Goal: Task Accomplishment & Management: Complete application form

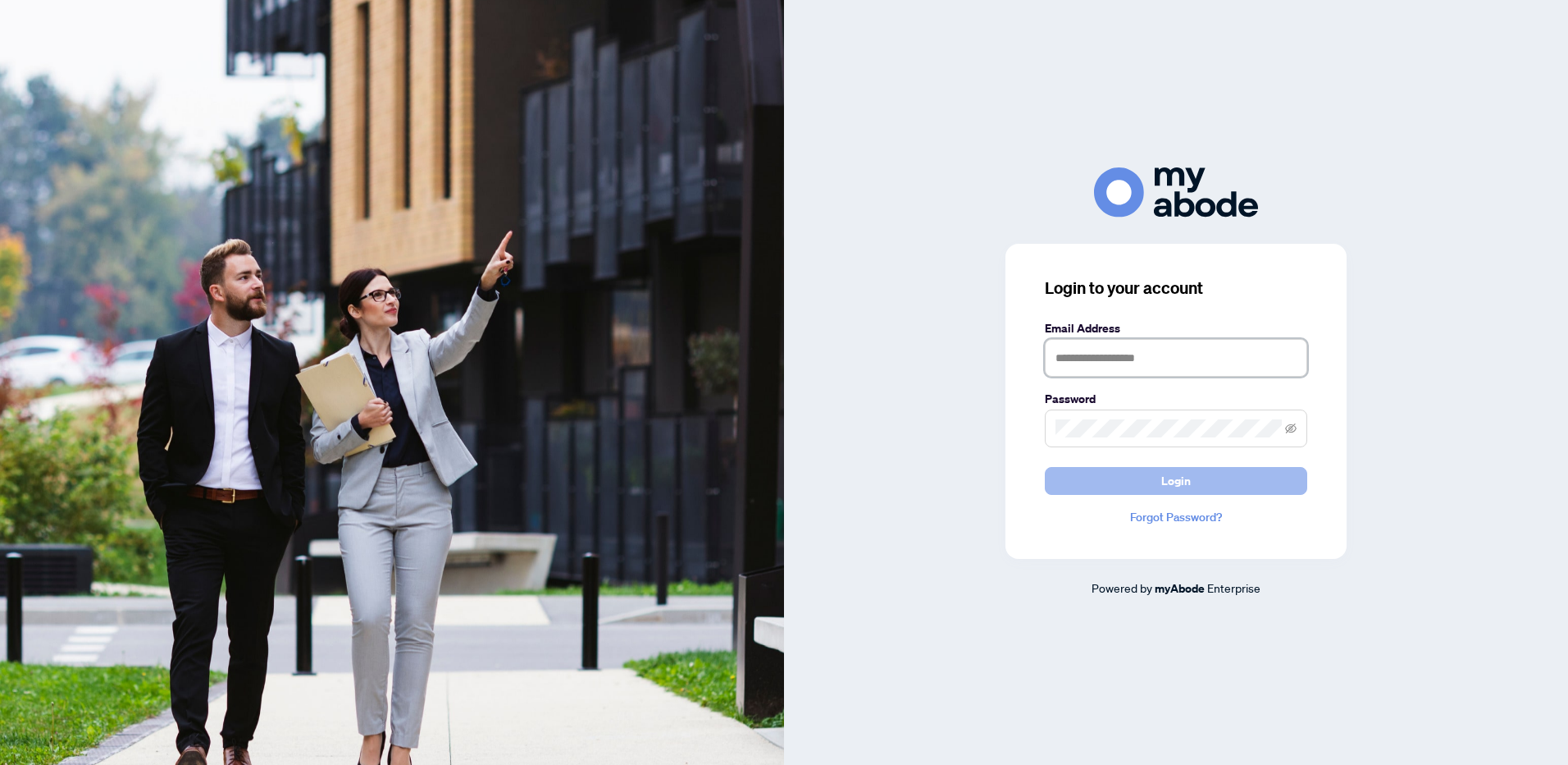
type input "**********"
click at [1173, 484] on span "Login" at bounding box center [1176, 480] width 29 height 27
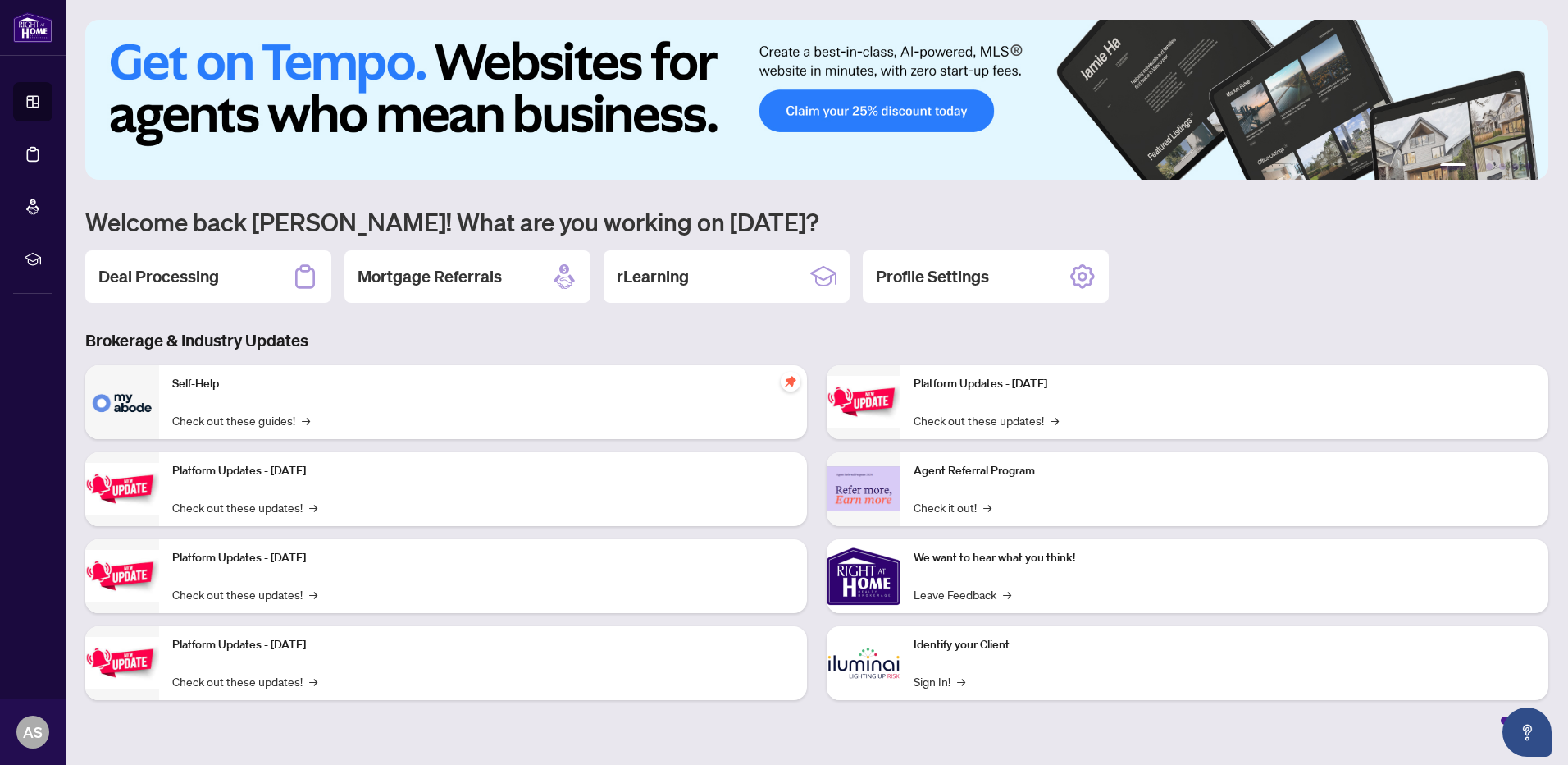
click at [167, 274] on h2 "Deal Processing" at bounding box center [159, 276] width 121 height 23
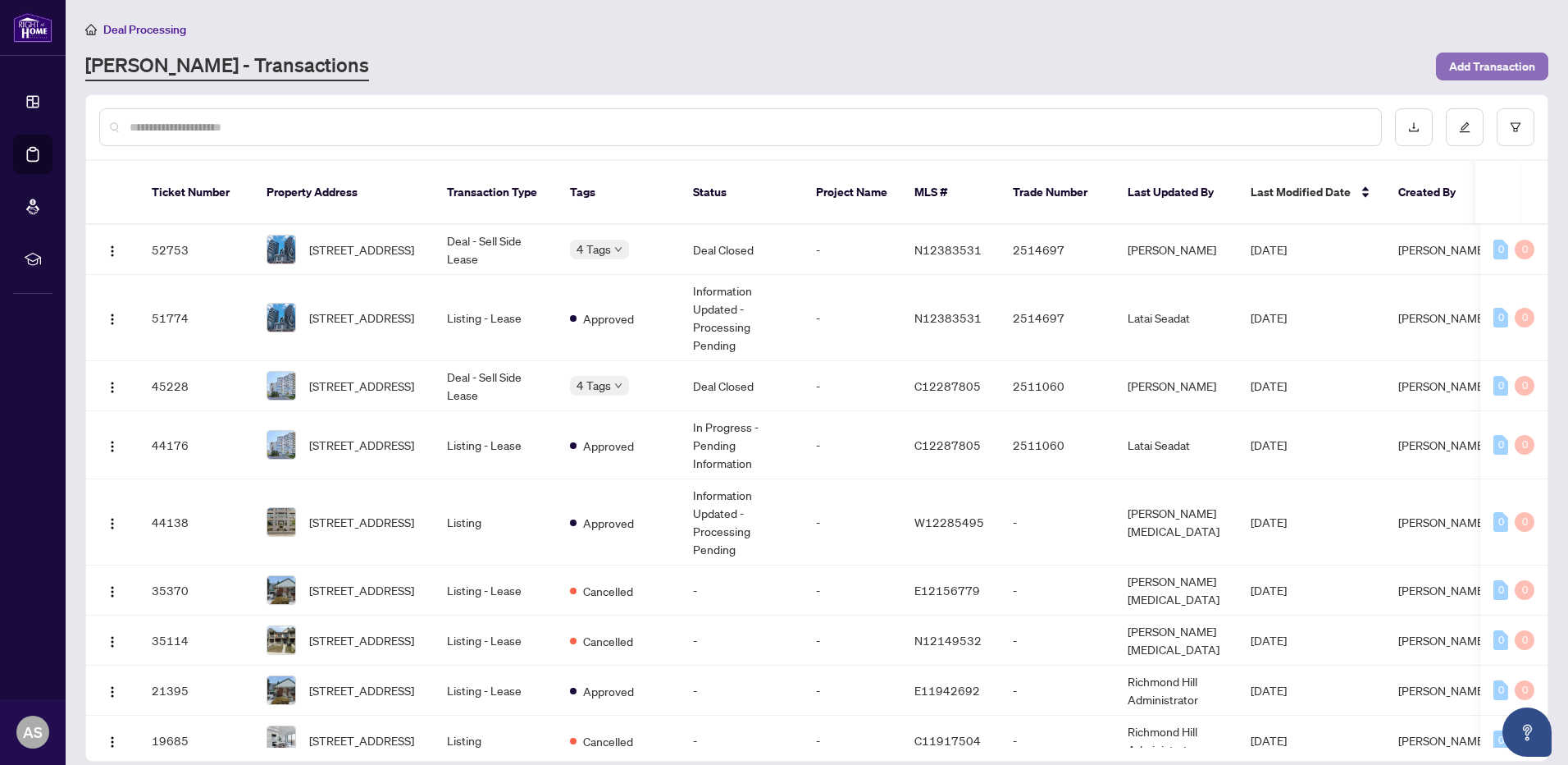
click at [1503, 66] on span "Add Transaction" at bounding box center [1493, 66] width 86 height 27
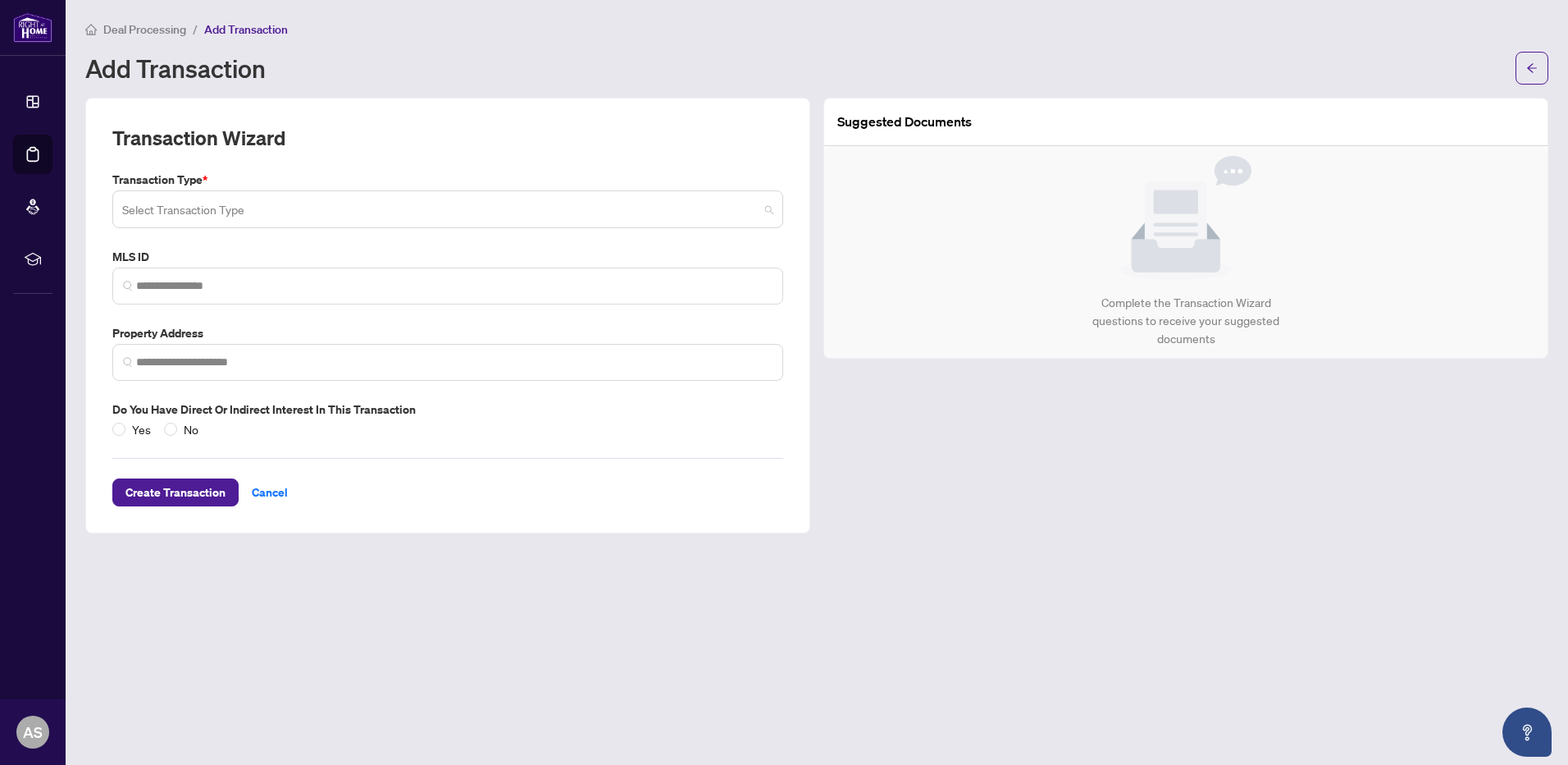
click at [294, 210] on input "search" at bounding box center [441, 212] width 636 height 36
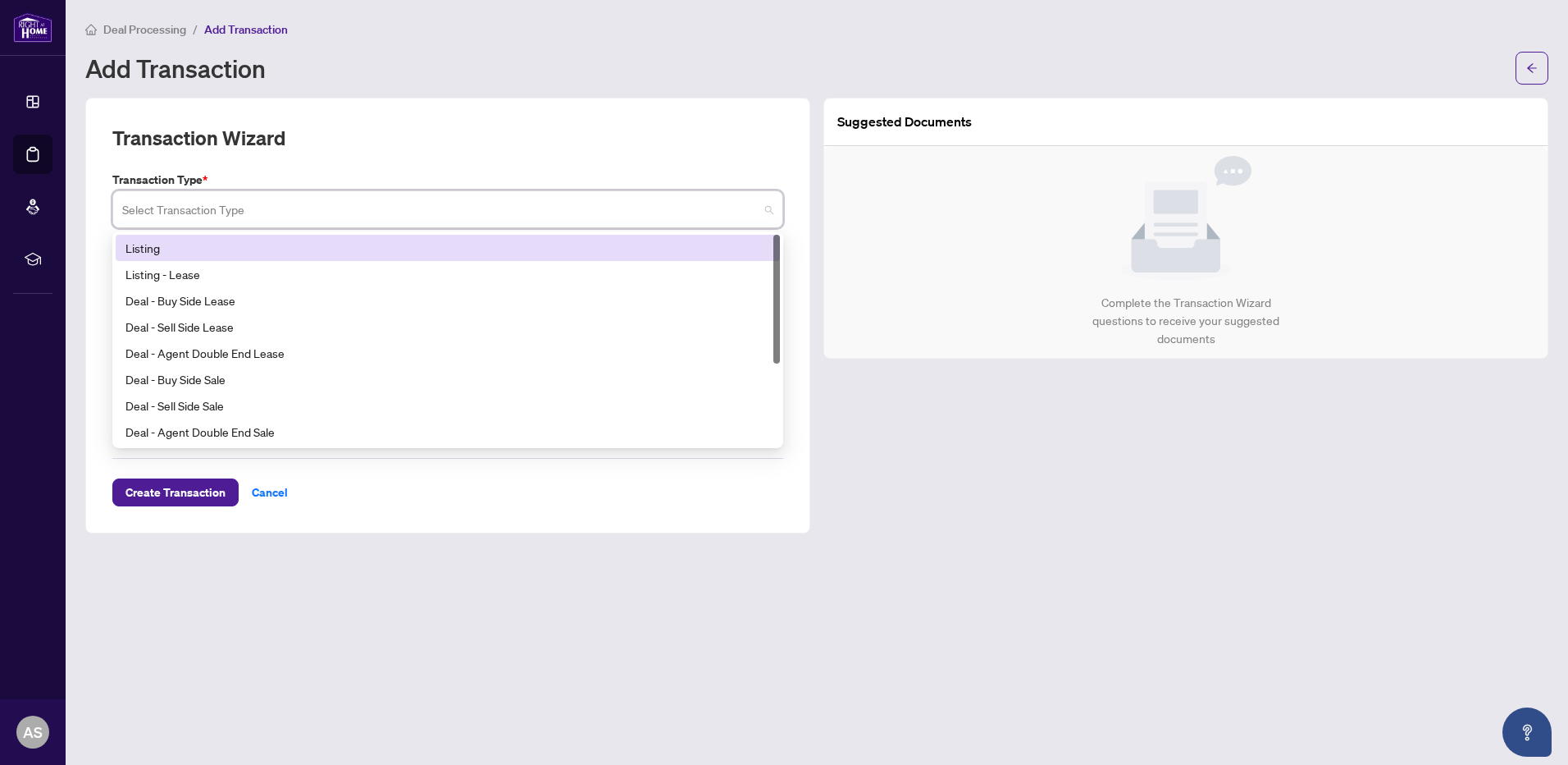
click at [161, 247] on div "Listing" at bounding box center [448, 247] width 645 height 18
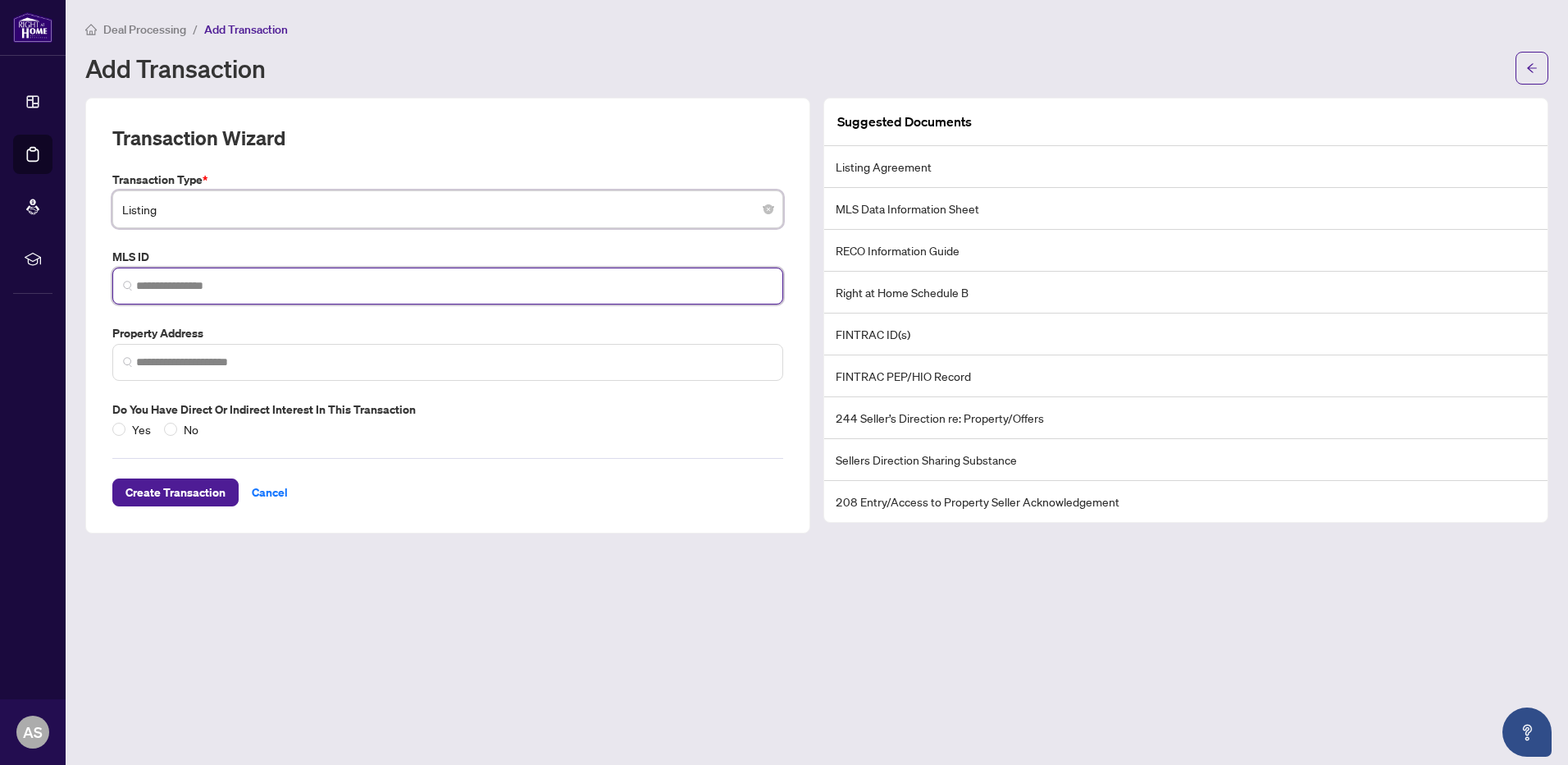
click at [156, 289] on input "search" at bounding box center [454, 286] width 636 height 17
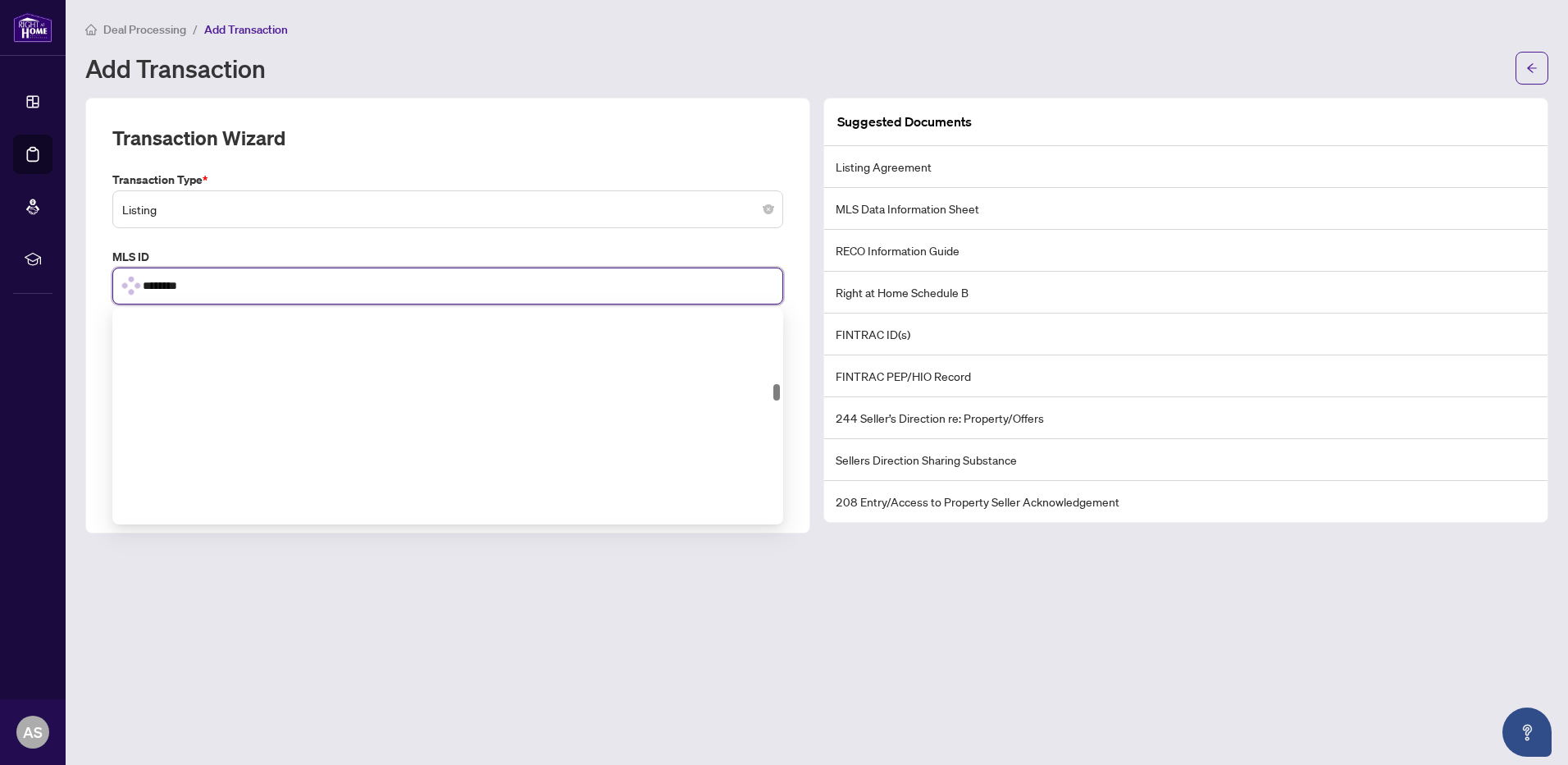
type input "*********"
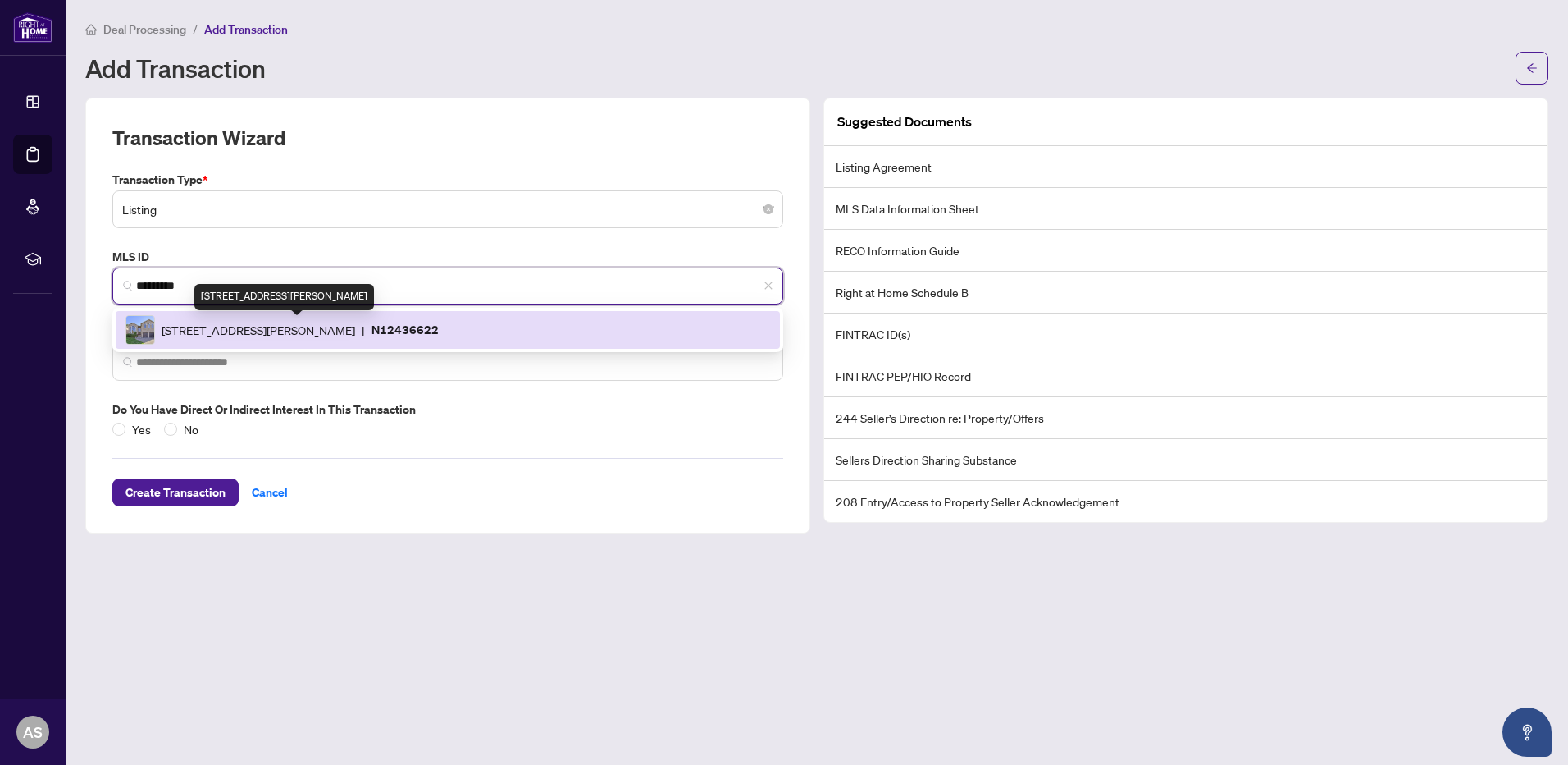
click at [256, 331] on span "[STREET_ADDRESS][PERSON_NAME]" at bounding box center [258, 329] width 194 height 18
type input "**********"
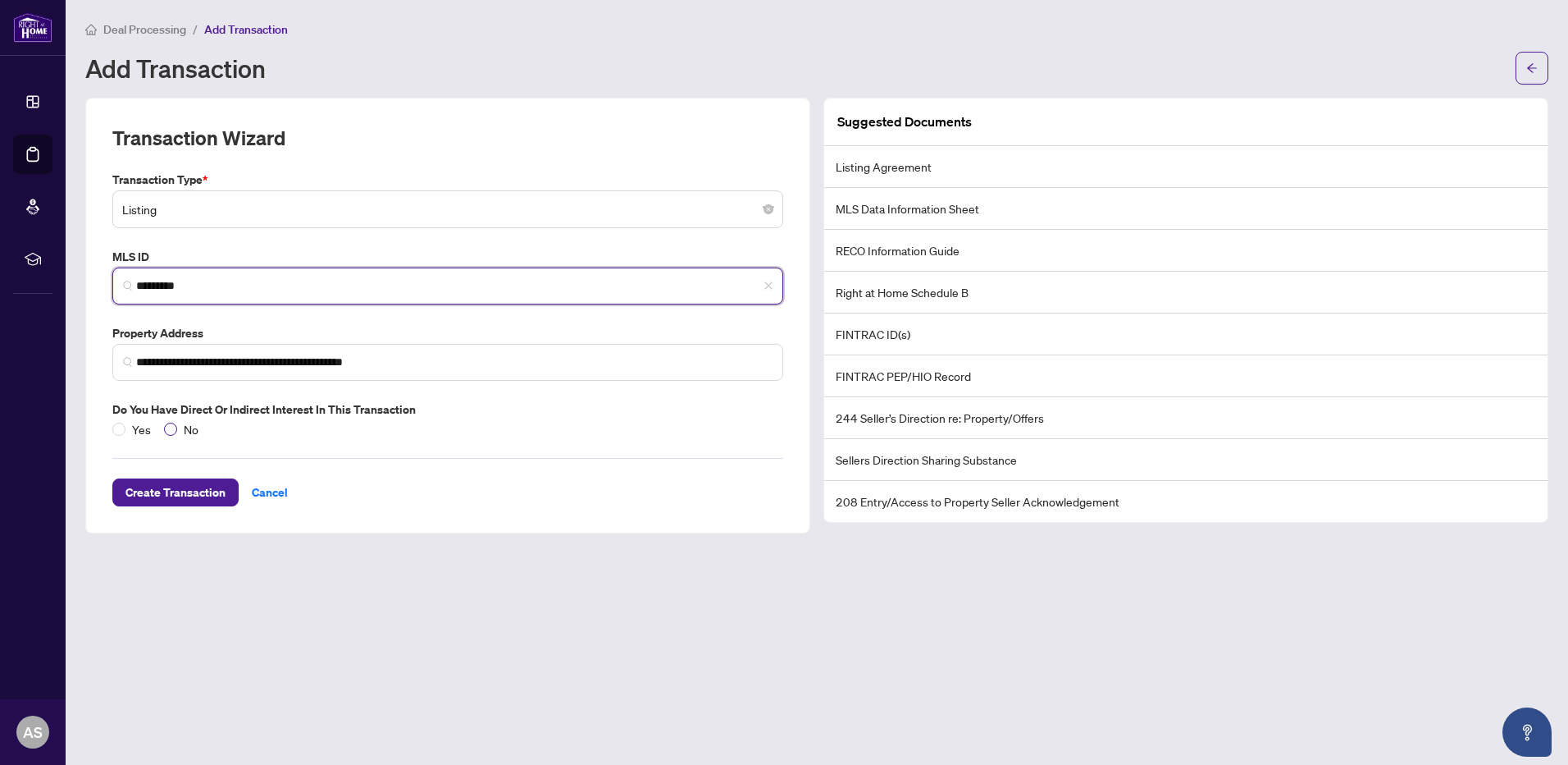
type input "*********"
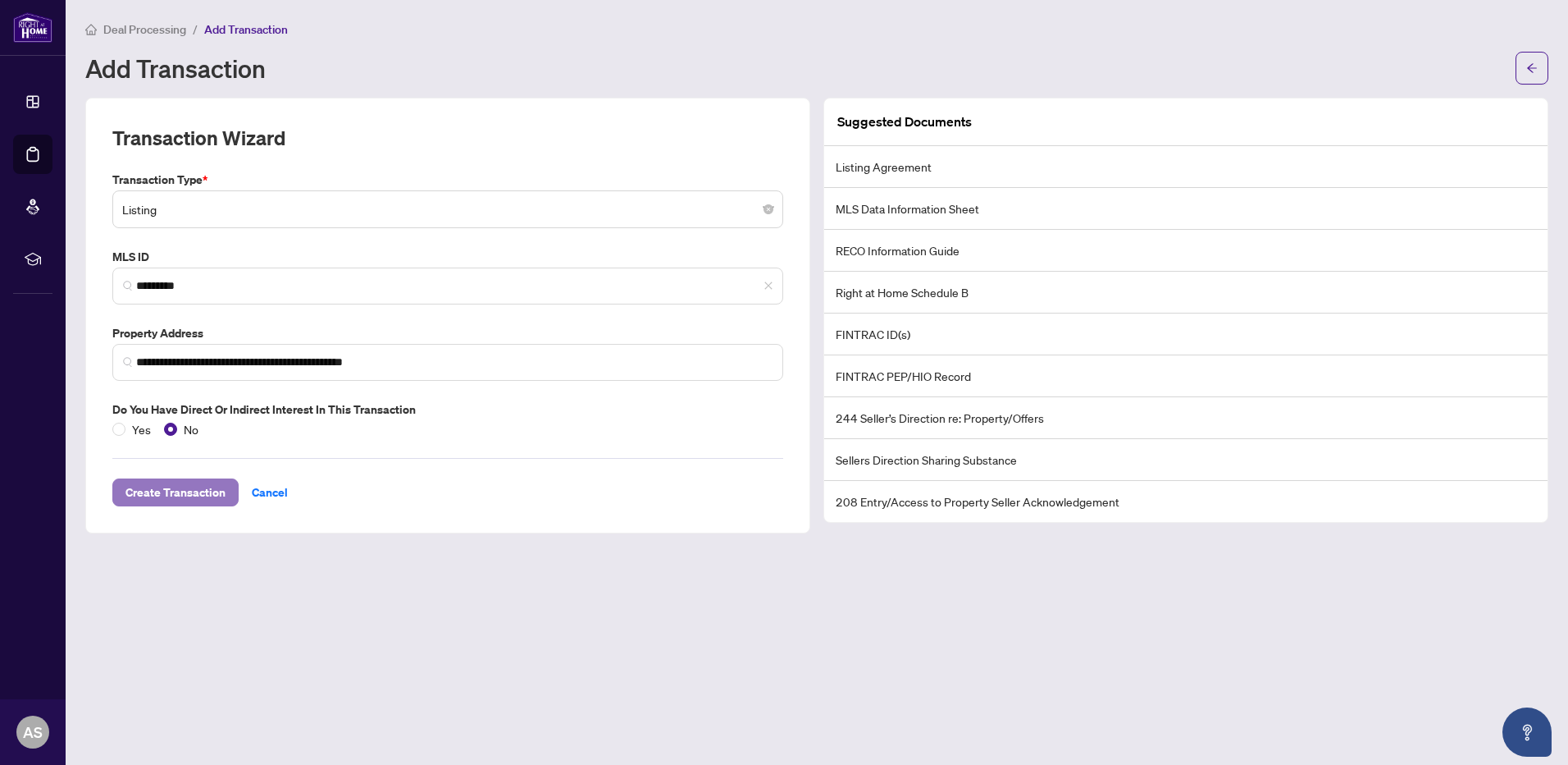
click at [175, 493] on span "Create Transaction" at bounding box center [175, 492] width 100 height 27
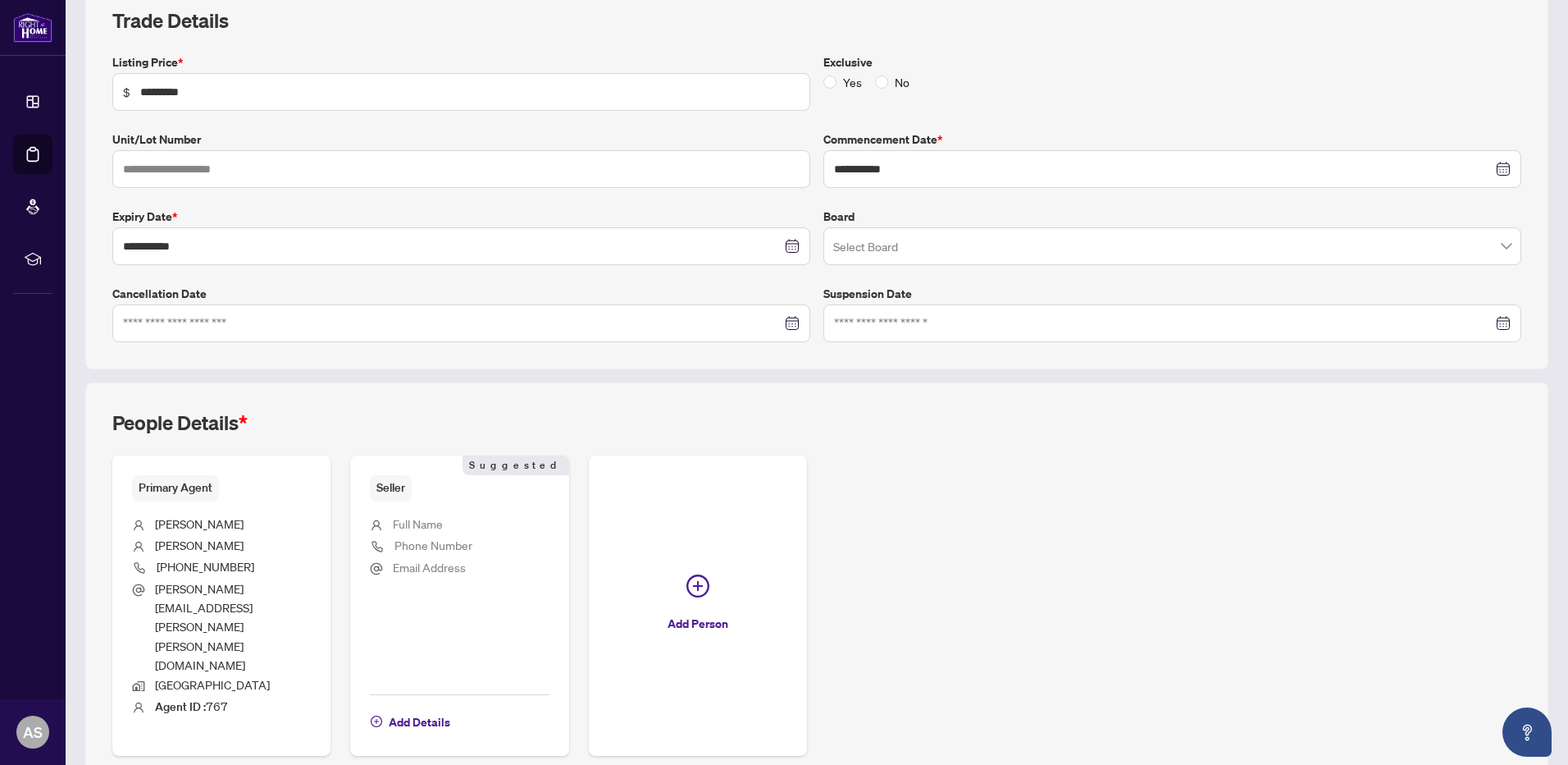
scroll to position [248, 0]
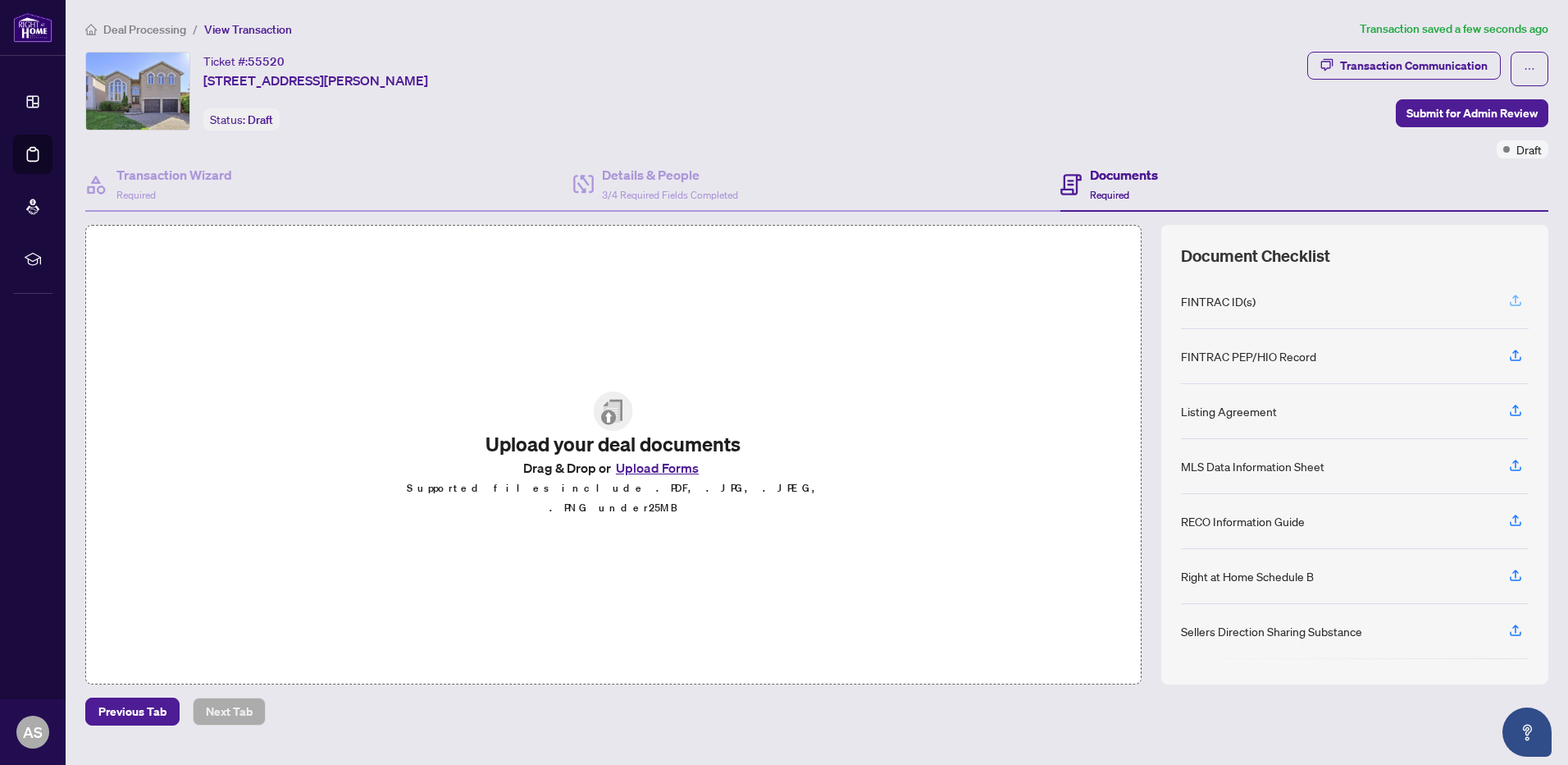
click at [1514, 298] on icon "button" at bounding box center [1516, 300] width 15 height 15
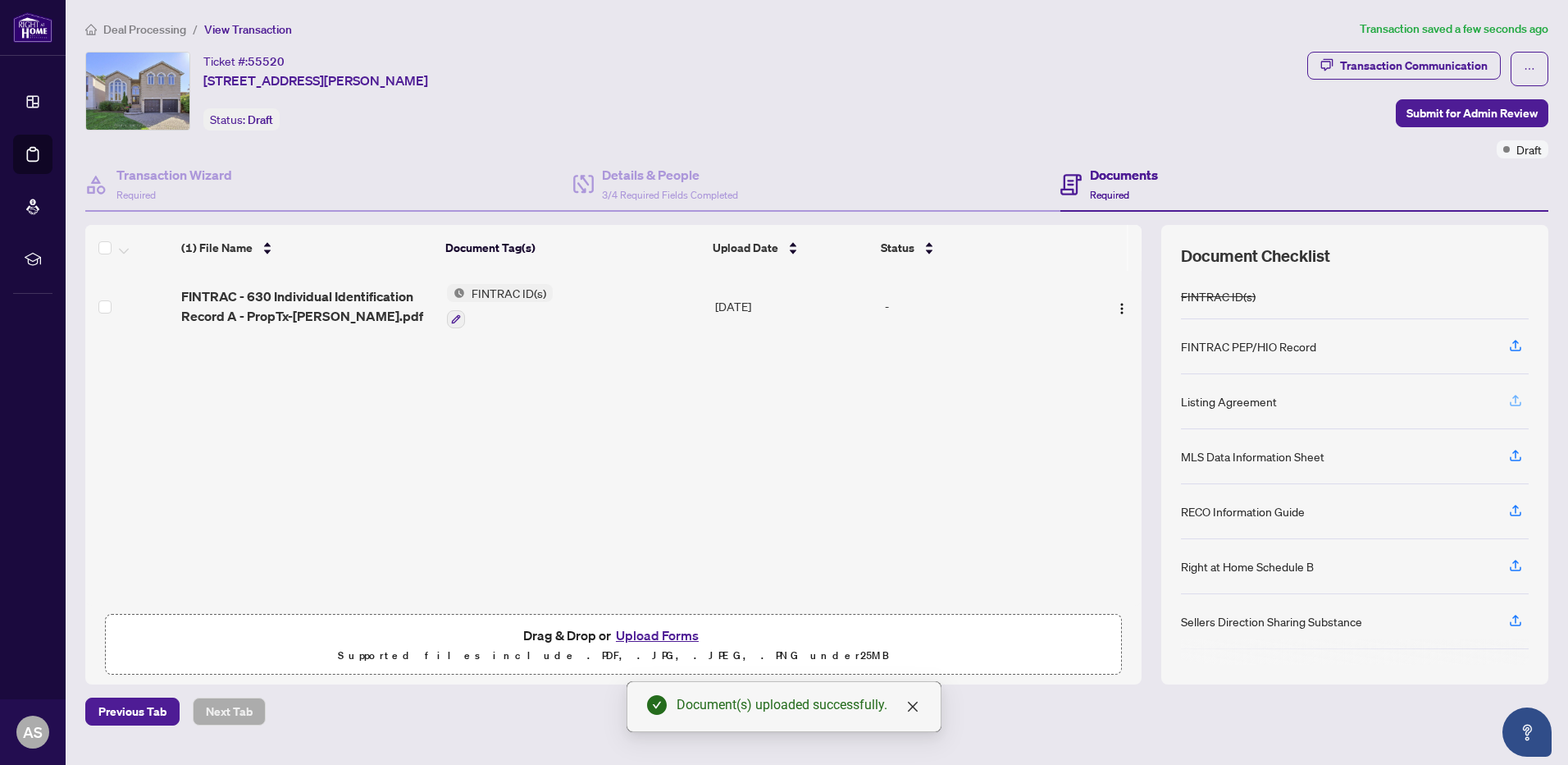
click at [1516, 401] on icon "button" at bounding box center [1516, 399] width 7 height 9
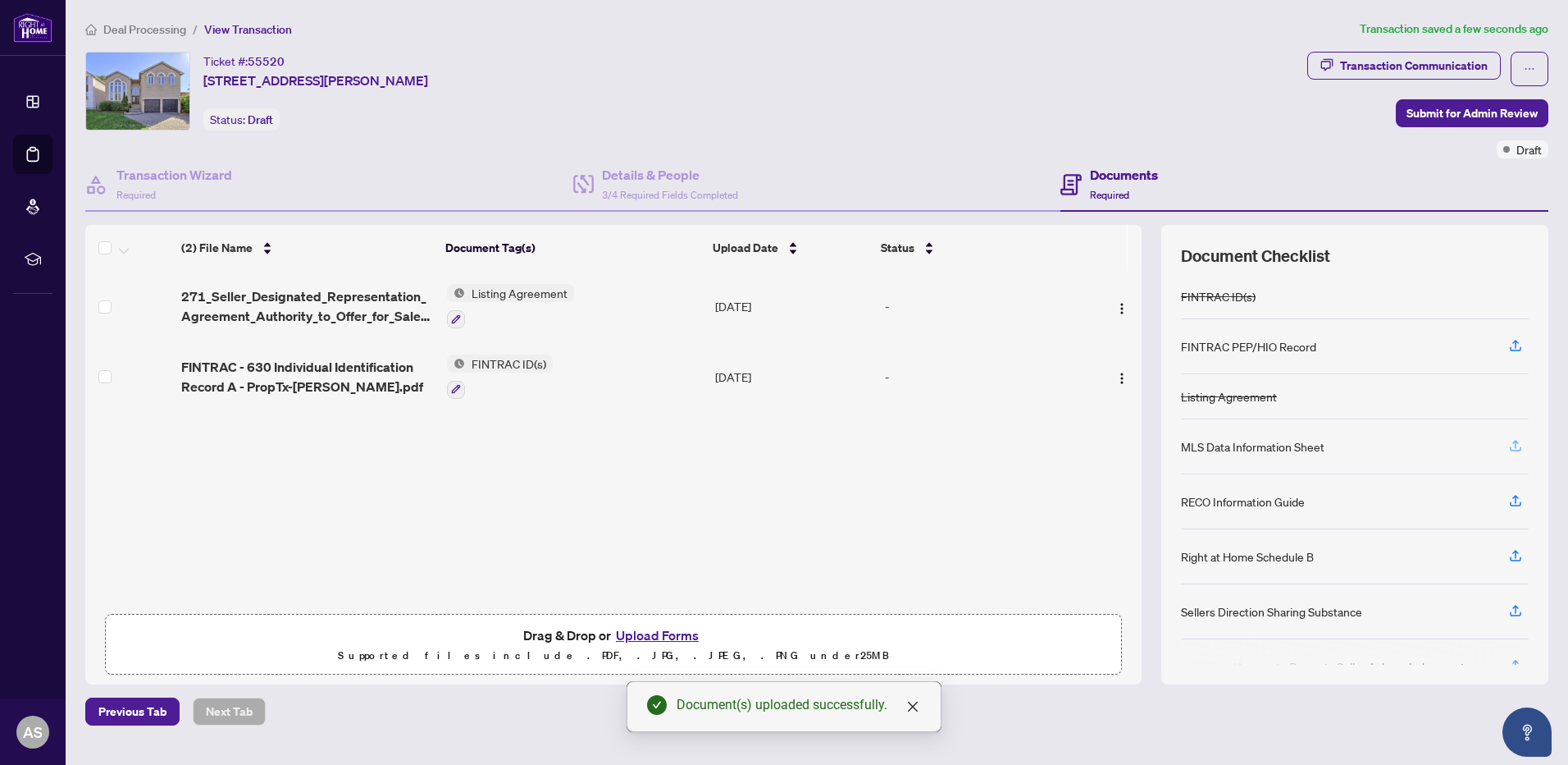
click at [1514, 445] on icon "button" at bounding box center [1516, 445] width 15 height 15
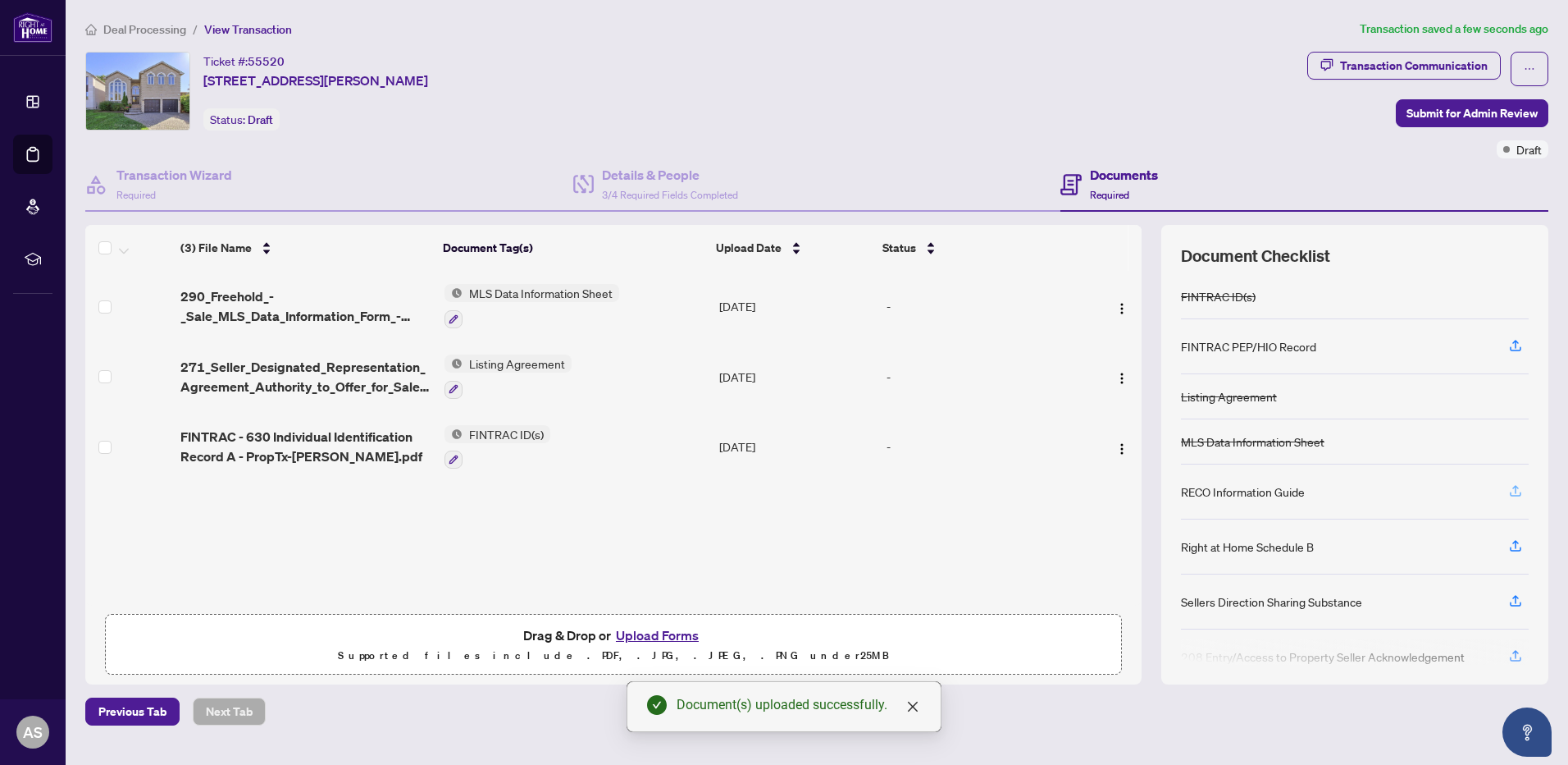
click at [1514, 490] on icon "button" at bounding box center [1516, 491] width 15 height 15
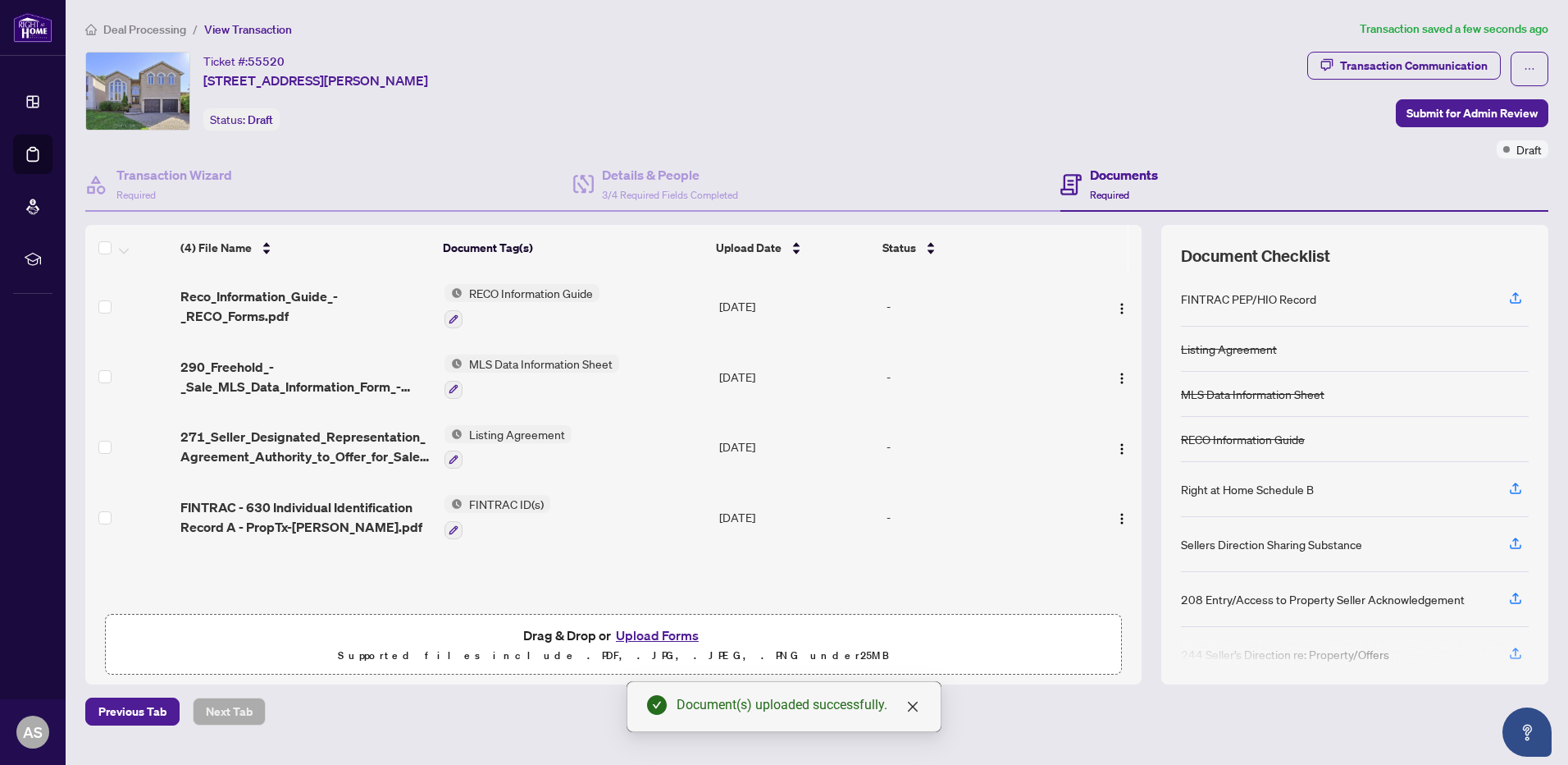
scroll to position [70, 0]
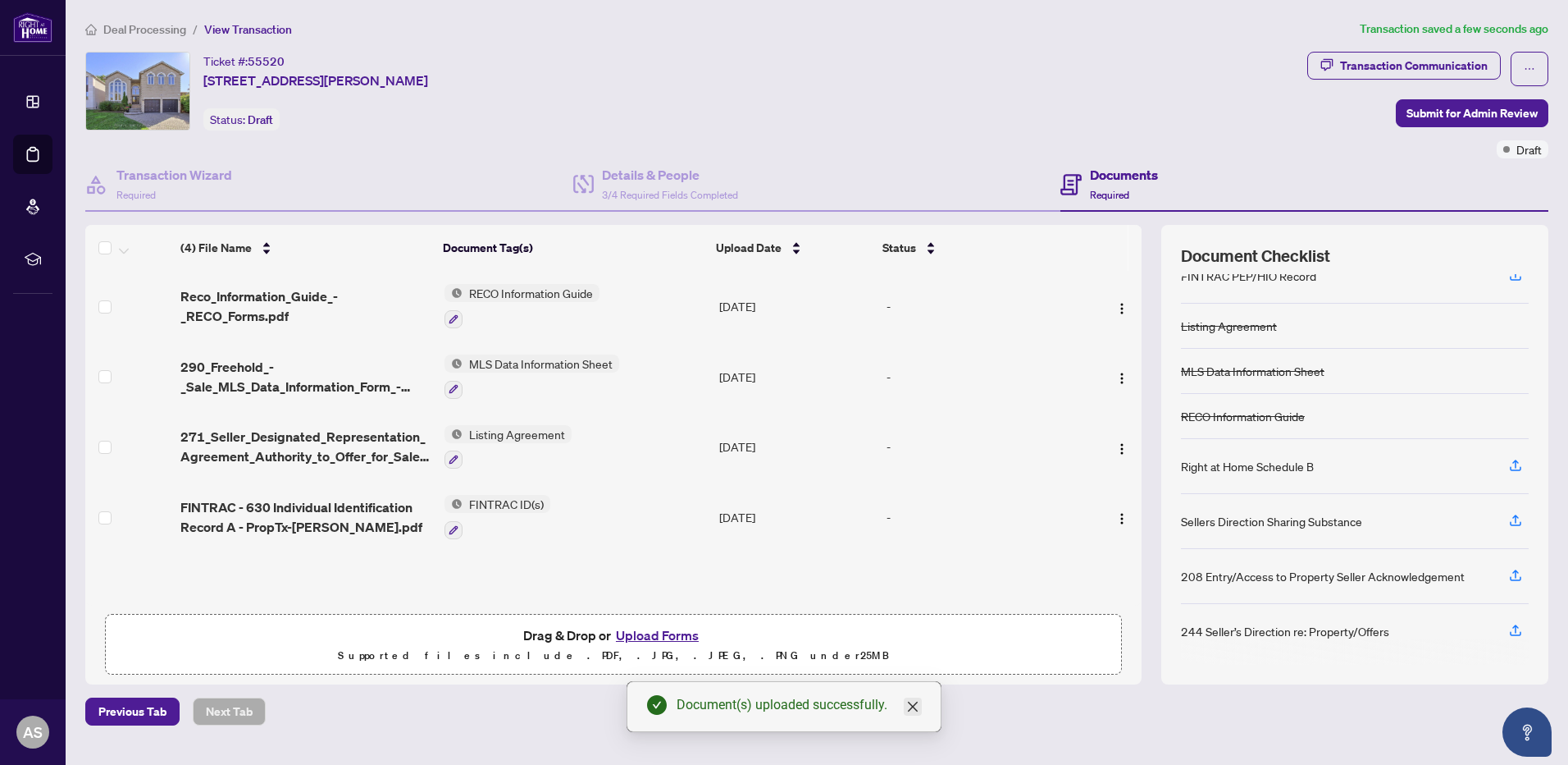
click at [912, 704] on icon "close" at bounding box center [912, 706] width 13 height 13
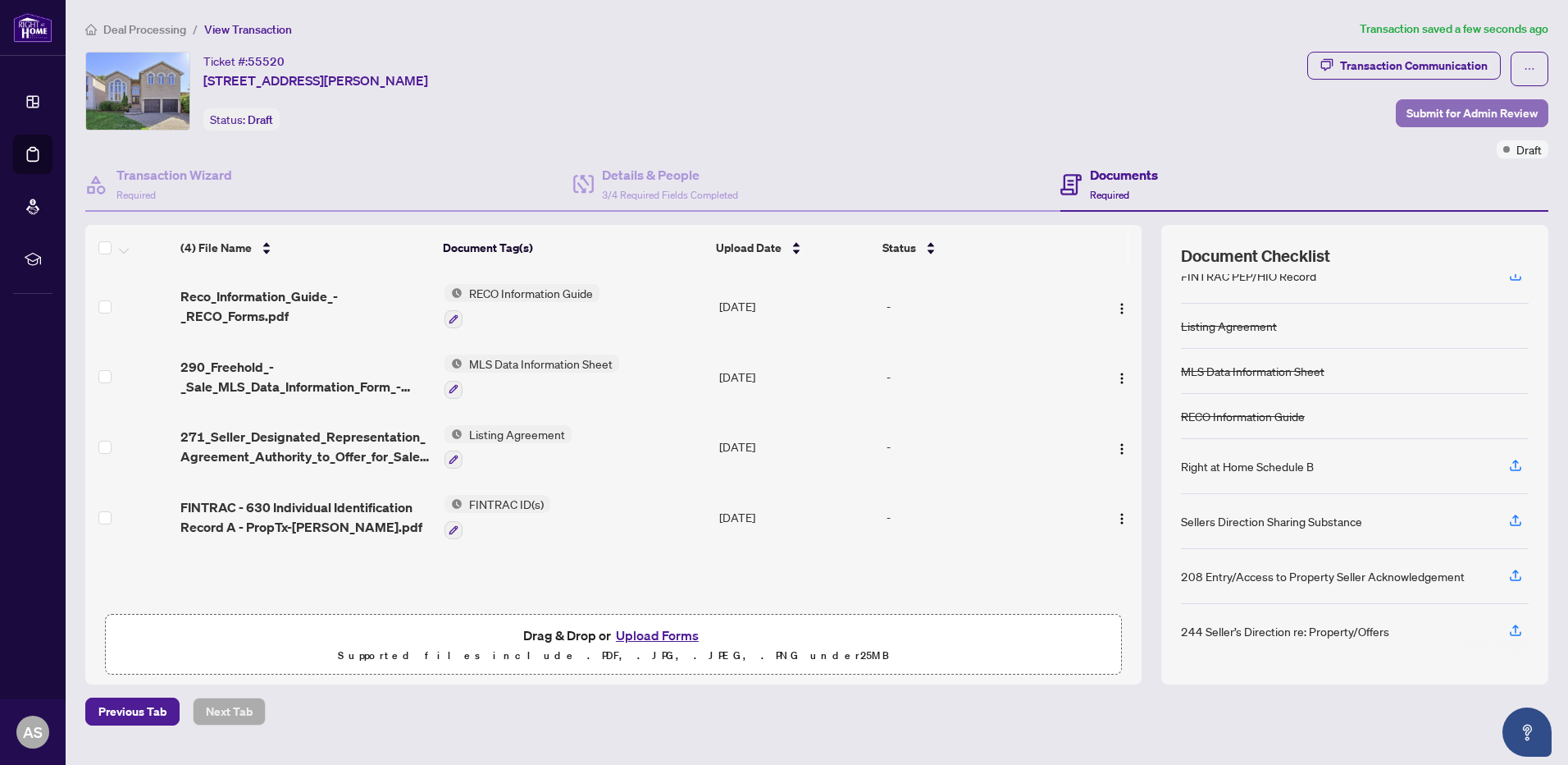
click at [1463, 112] on span "Submit for Admin Review" at bounding box center [1472, 113] width 131 height 27
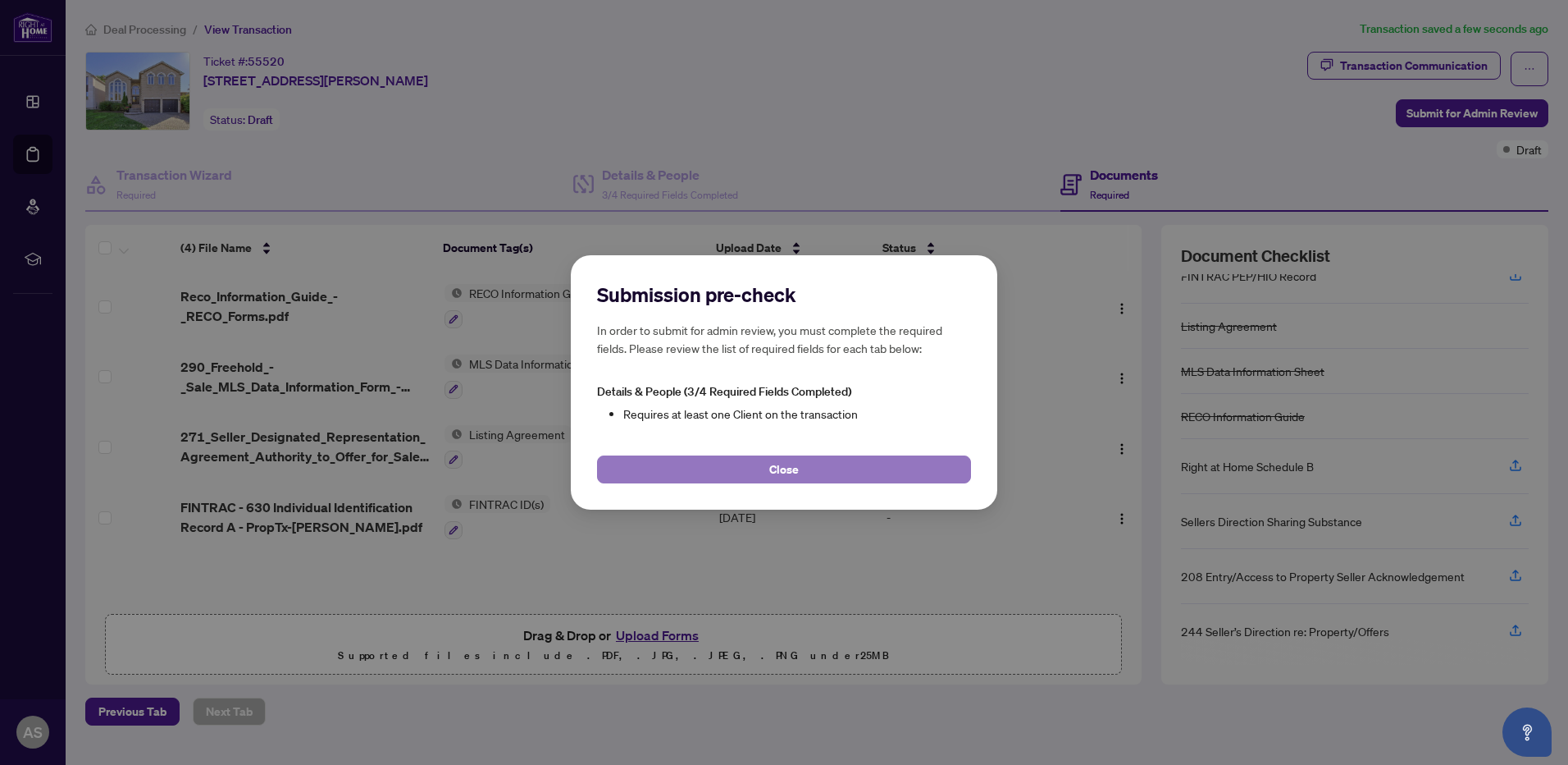
click at [769, 468] on span "Close" at bounding box center [784, 469] width 29 height 27
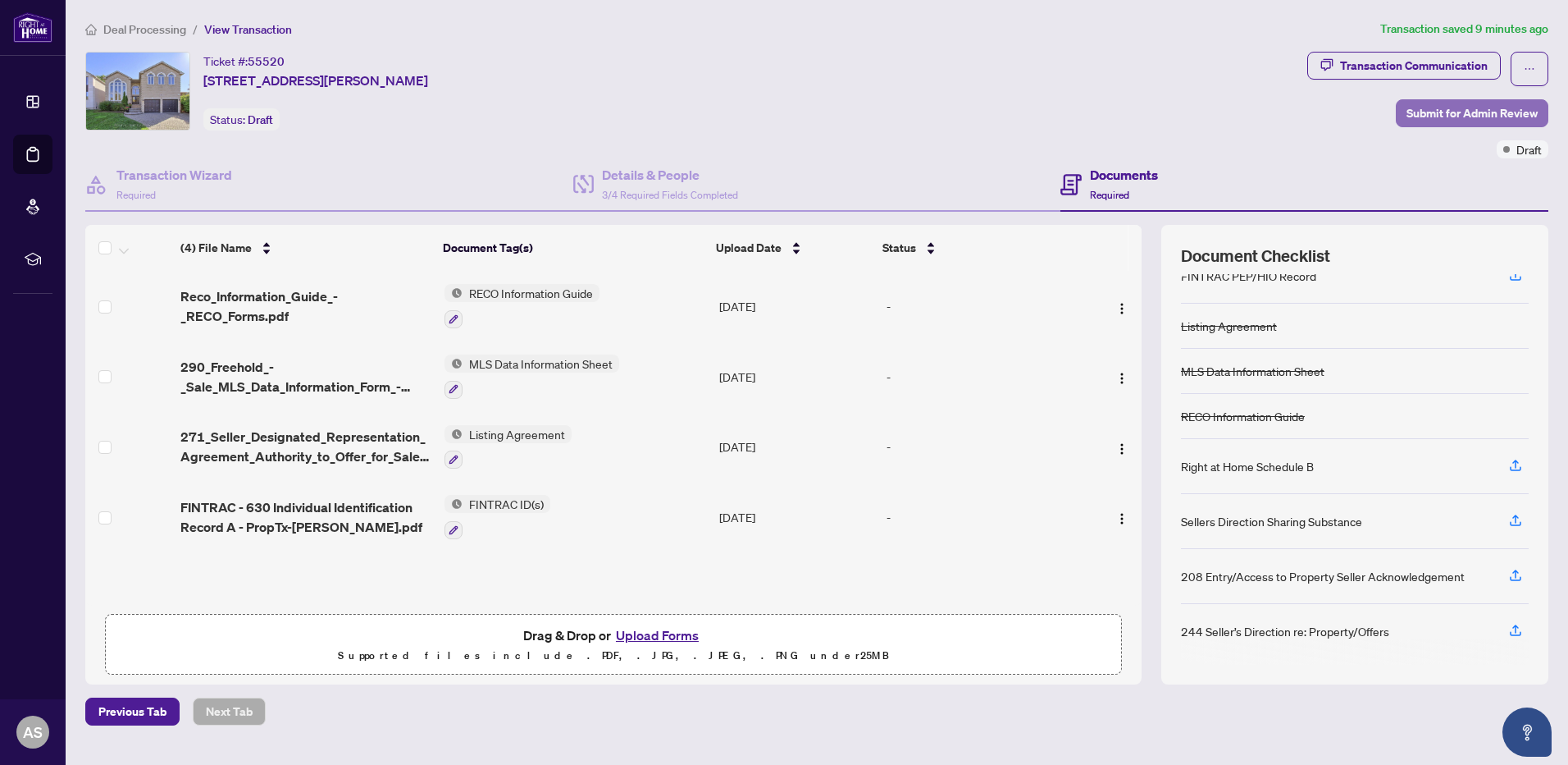
click at [1452, 111] on span "Submit for Admin Review" at bounding box center [1472, 113] width 131 height 27
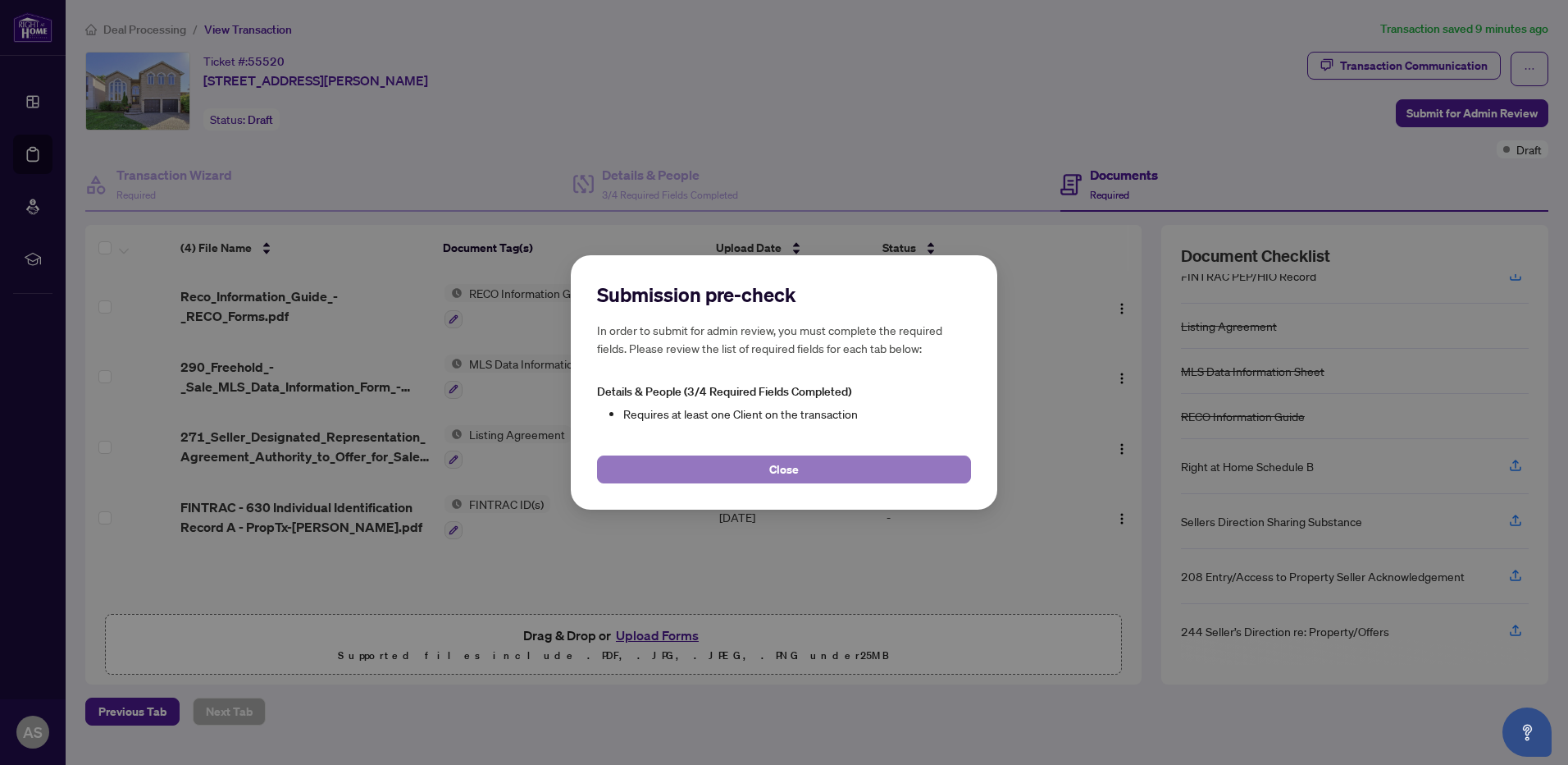
click at [780, 472] on span "Close" at bounding box center [784, 469] width 29 height 27
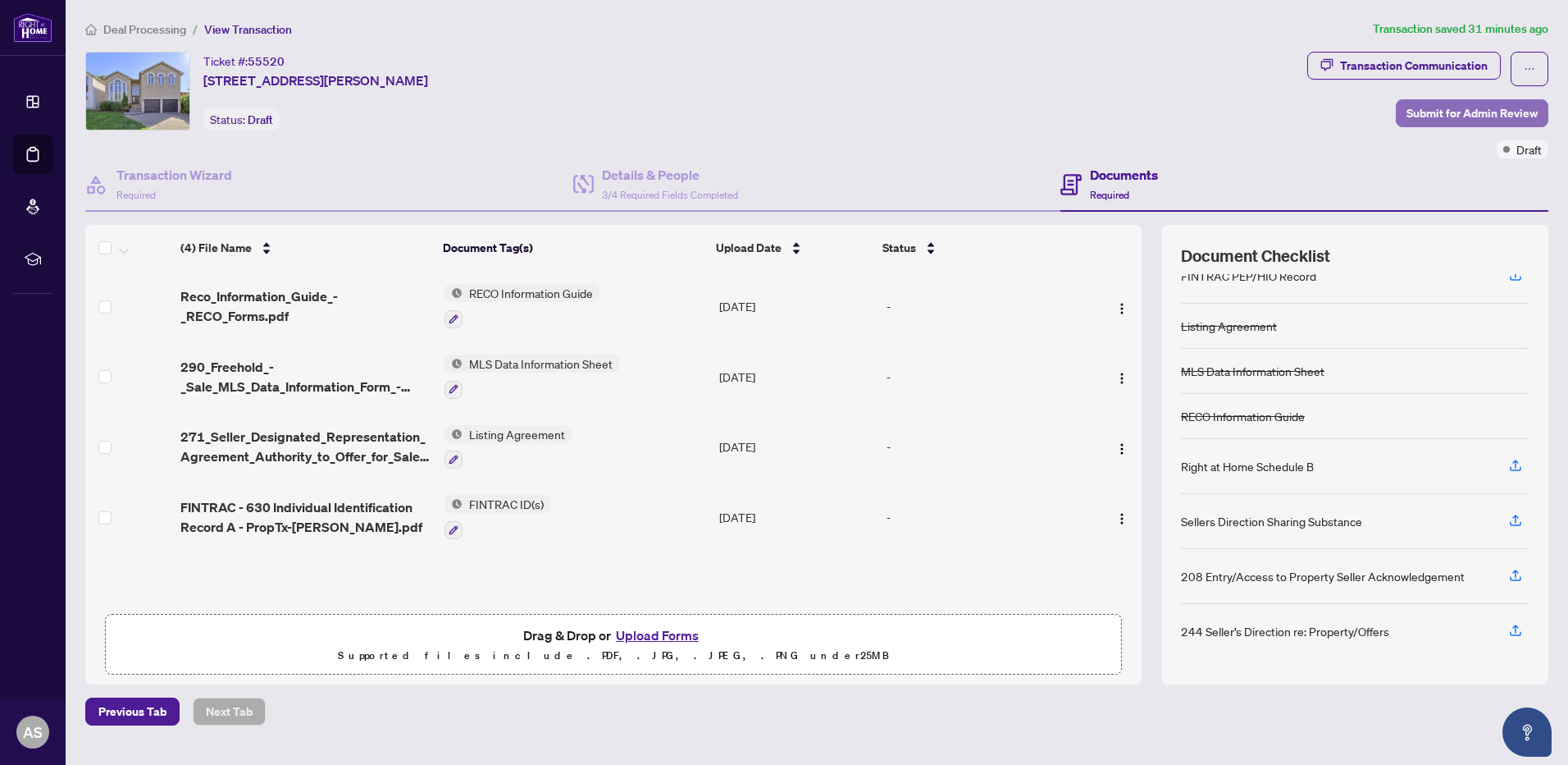
click at [1460, 111] on span "Submit for Admin Review" at bounding box center [1472, 113] width 131 height 27
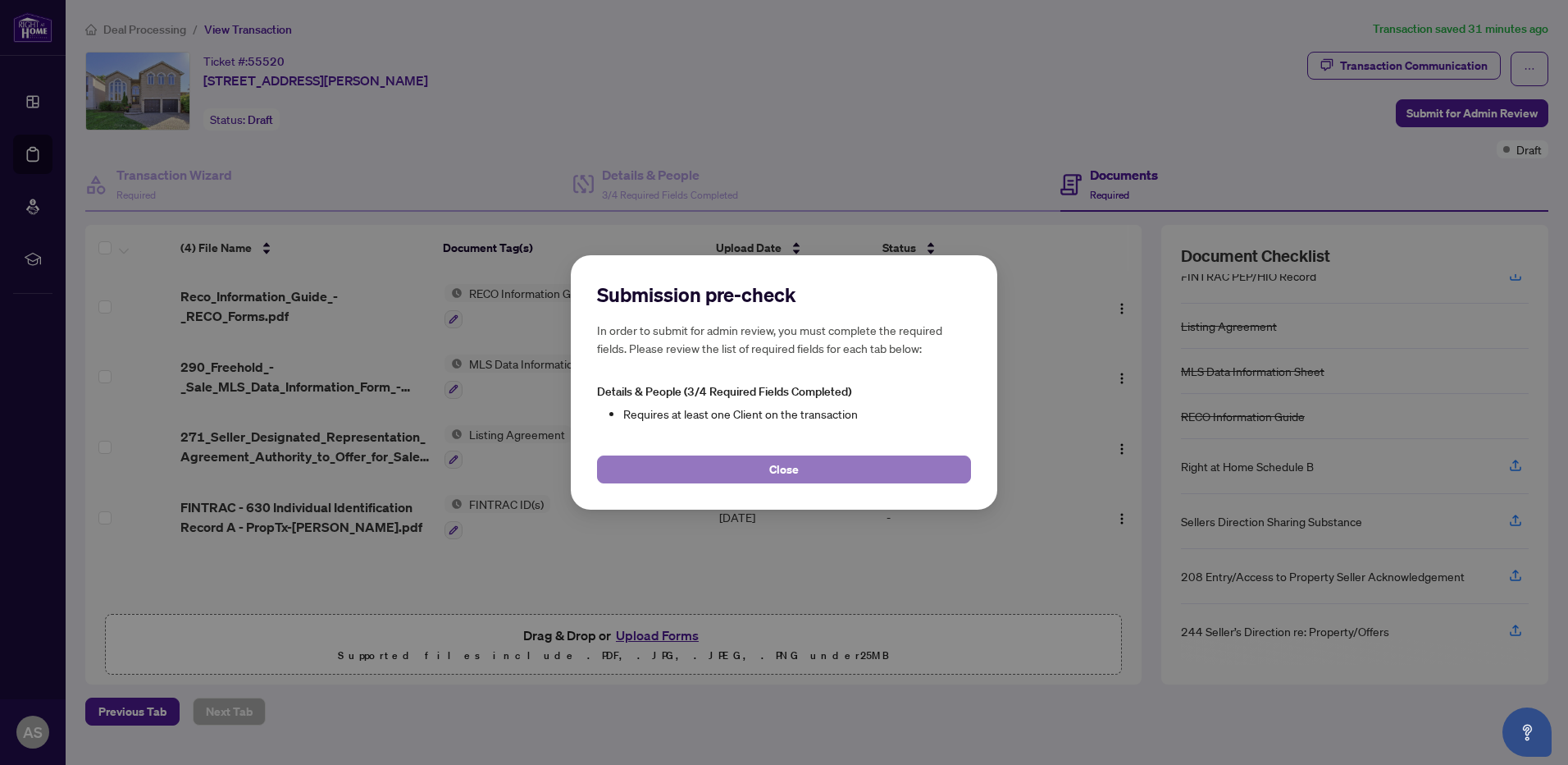
click at [793, 473] on span "Close" at bounding box center [784, 469] width 29 height 27
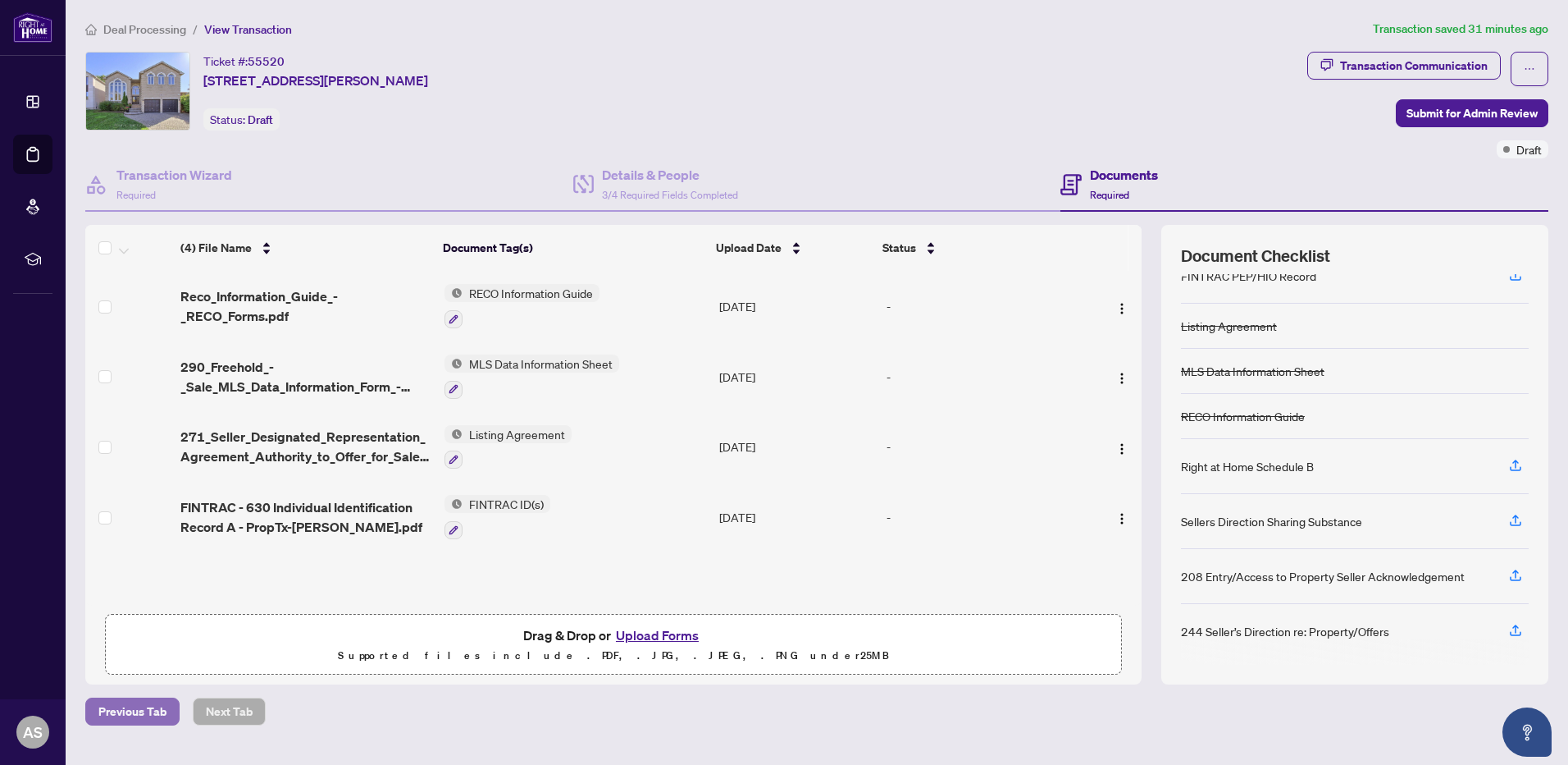
click at [122, 713] on span "Previous Tab" at bounding box center [132, 711] width 68 height 27
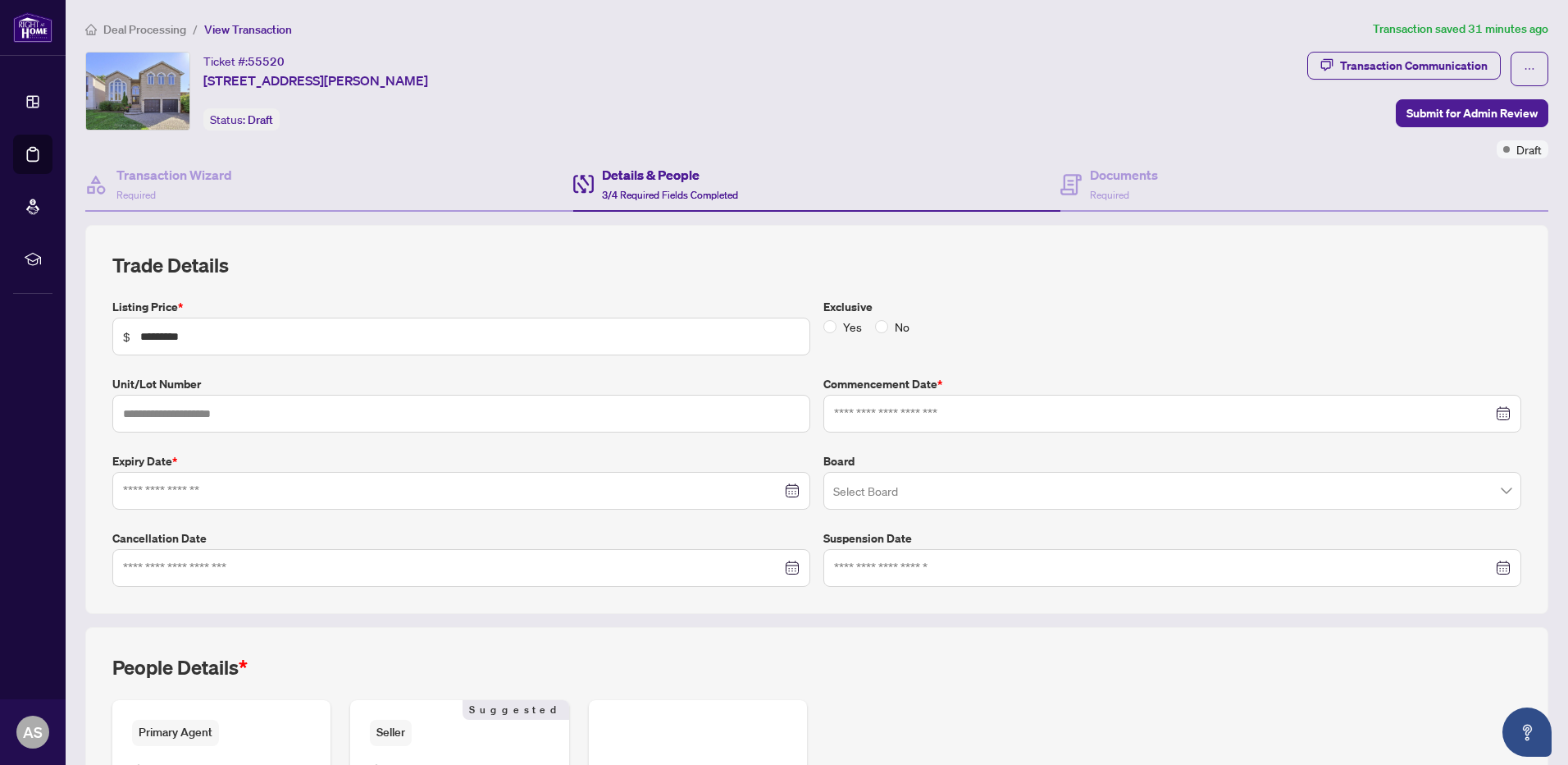
type input "**********"
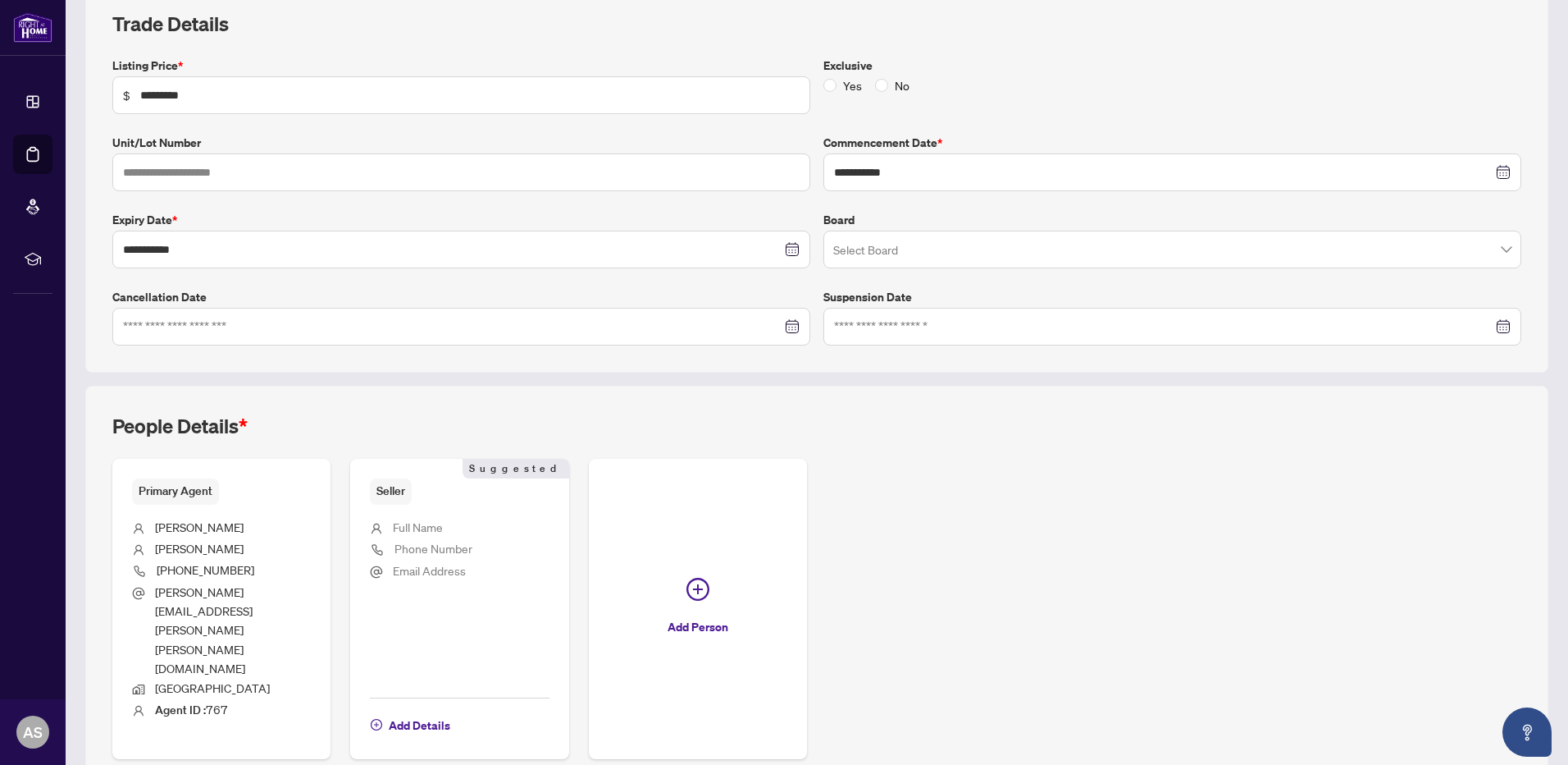
scroll to position [248, 0]
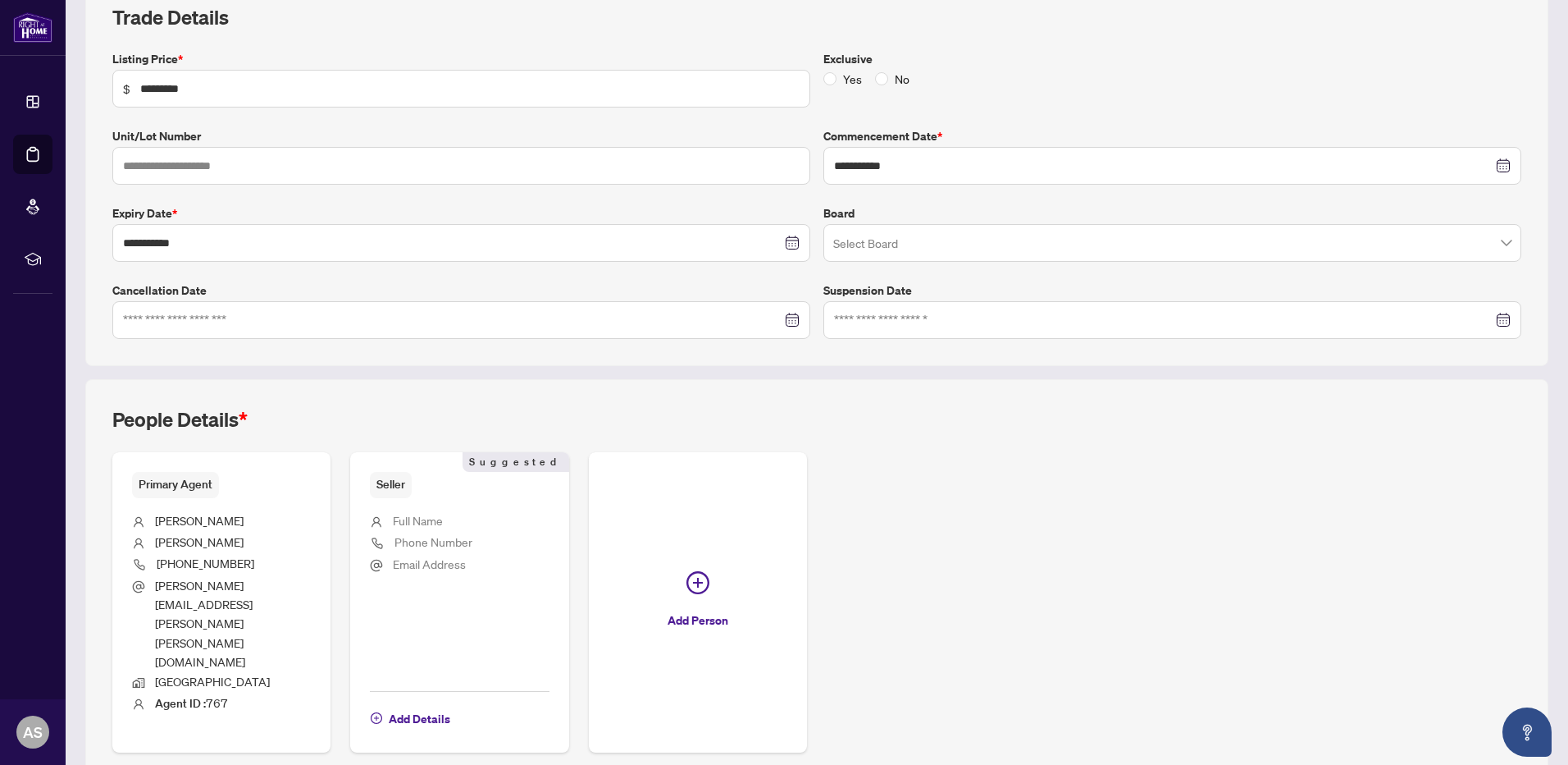
click at [412, 521] on span "Full Name" at bounding box center [418, 520] width 50 height 15
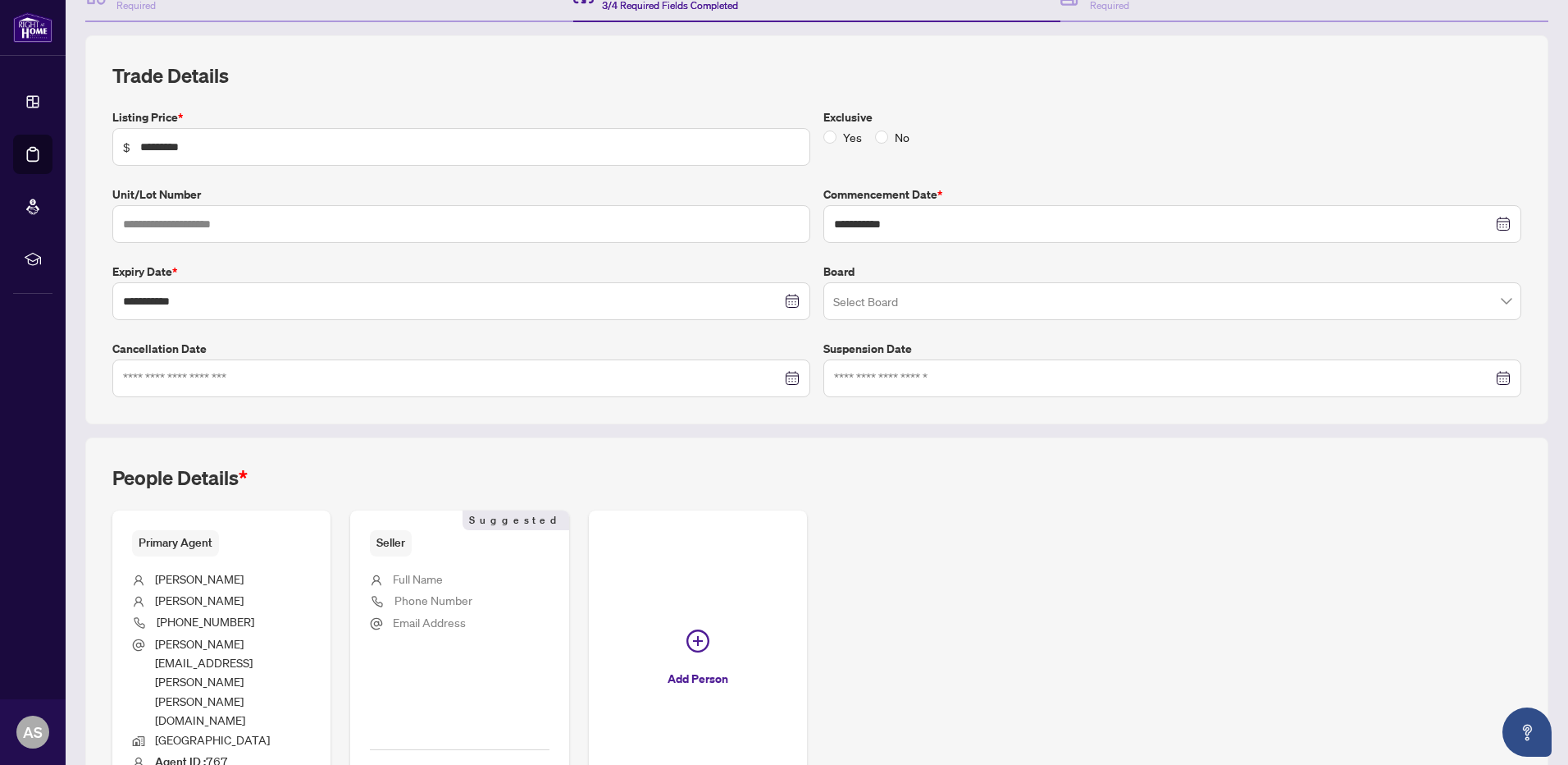
scroll to position [164, 0]
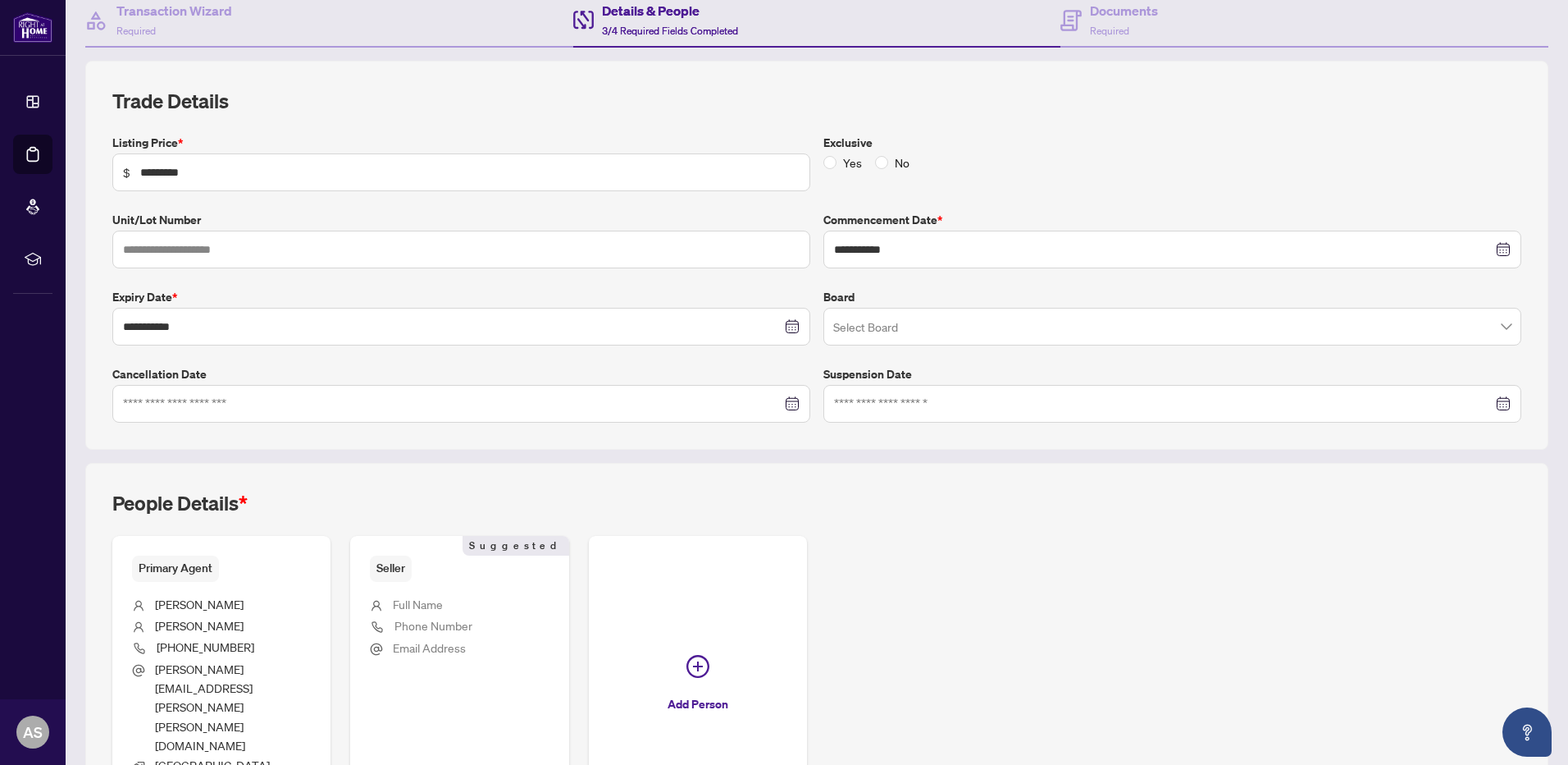
click at [431, 605] on span "Full Name" at bounding box center [418, 604] width 50 height 15
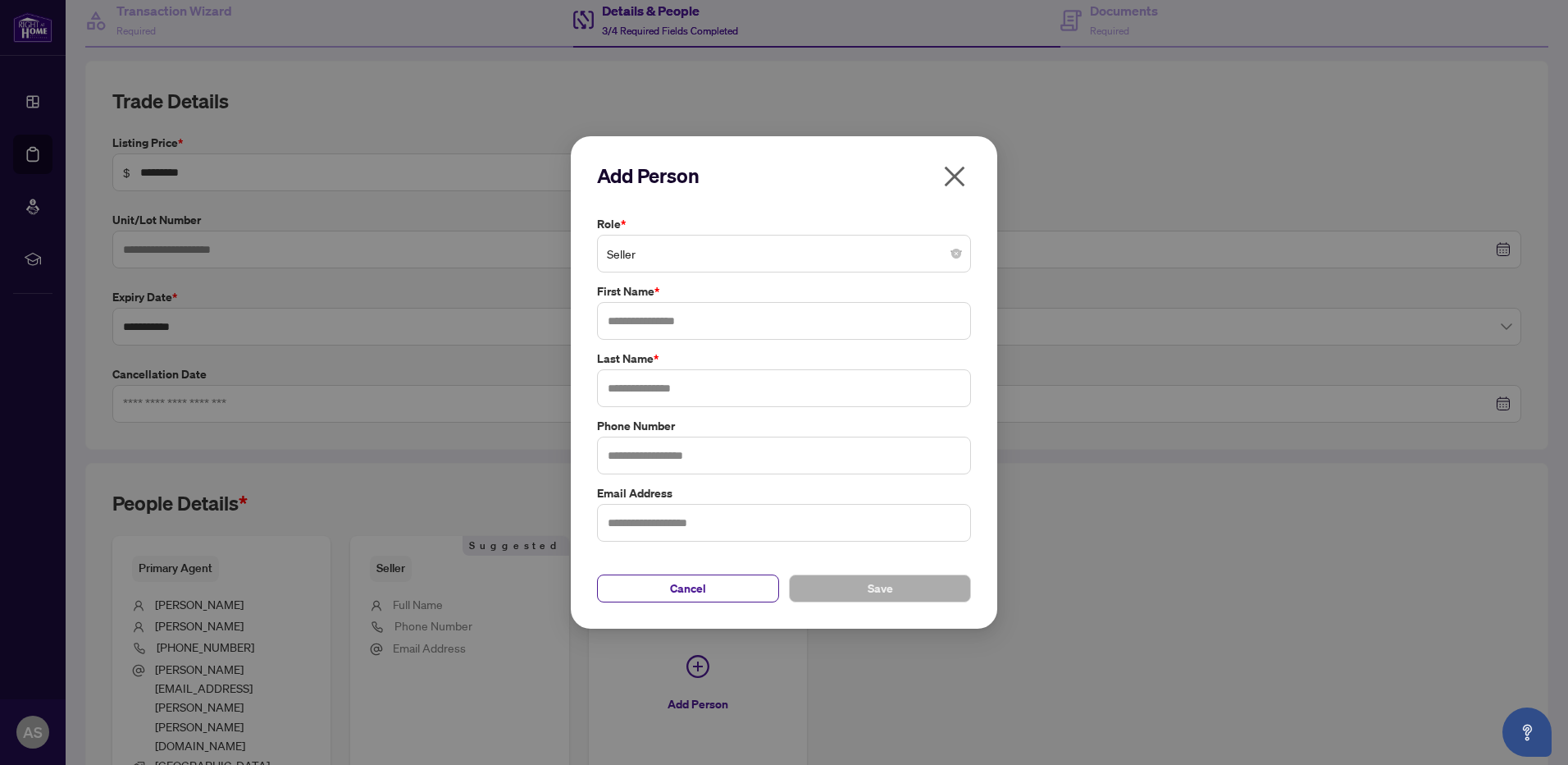
click at [649, 254] on span "Seller" at bounding box center [784, 253] width 354 height 31
type input "**********"
click at [879, 250] on span "Seller" at bounding box center [784, 253] width 354 height 31
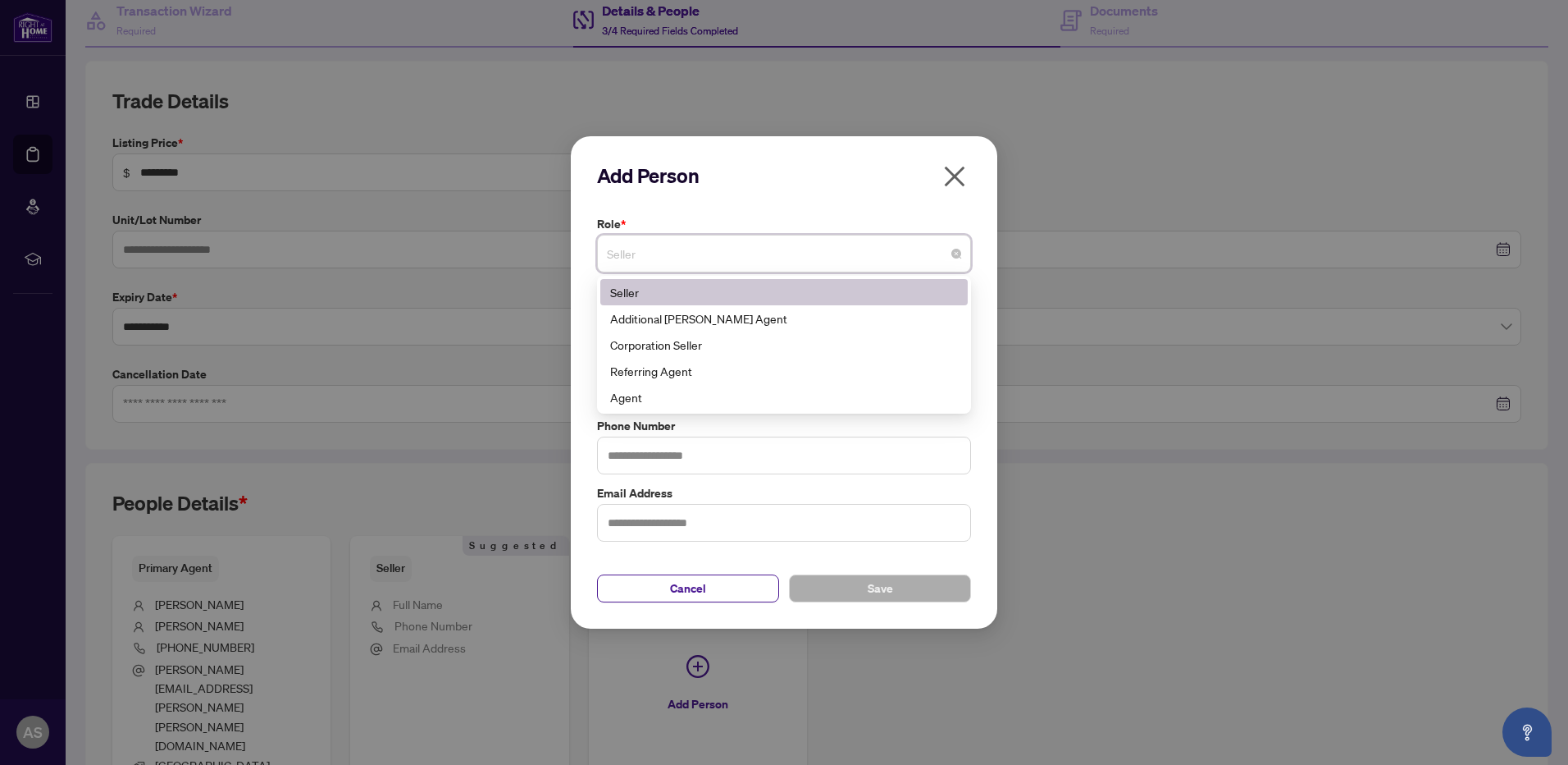
click at [657, 289] on div "Seller" at bounding box center [784, 292] width 348 height 18
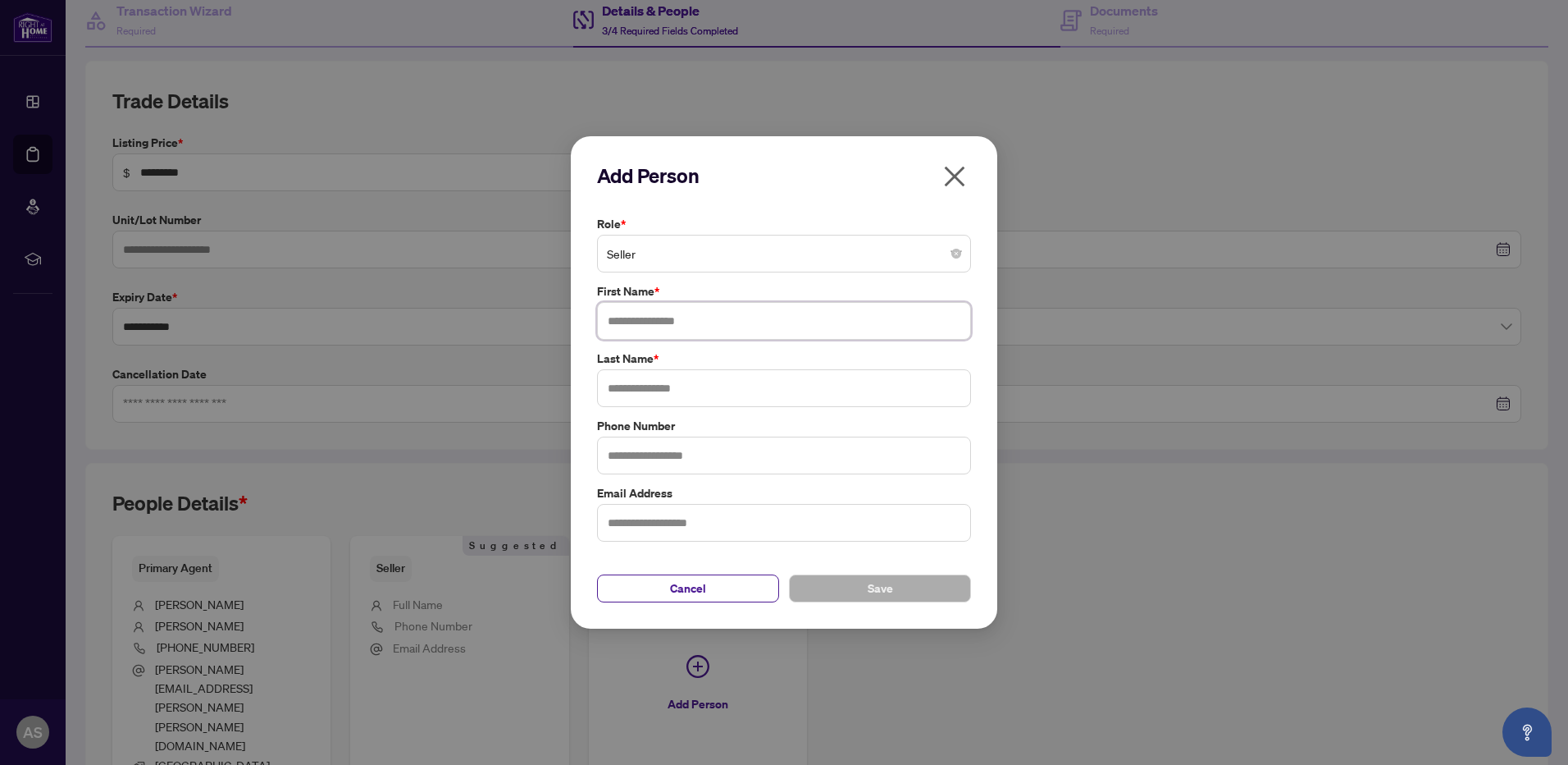
click at [636, 319] on input "text" at bounding box center [784, 321] width 374 height 38
type input "******"
click at [669, 389] on input "text" at bounding box center [784, 389] width 374 height 38
type input "******"
click at [877, 587] on span "Save" at bounding box center [880, 588] width 26 height 27
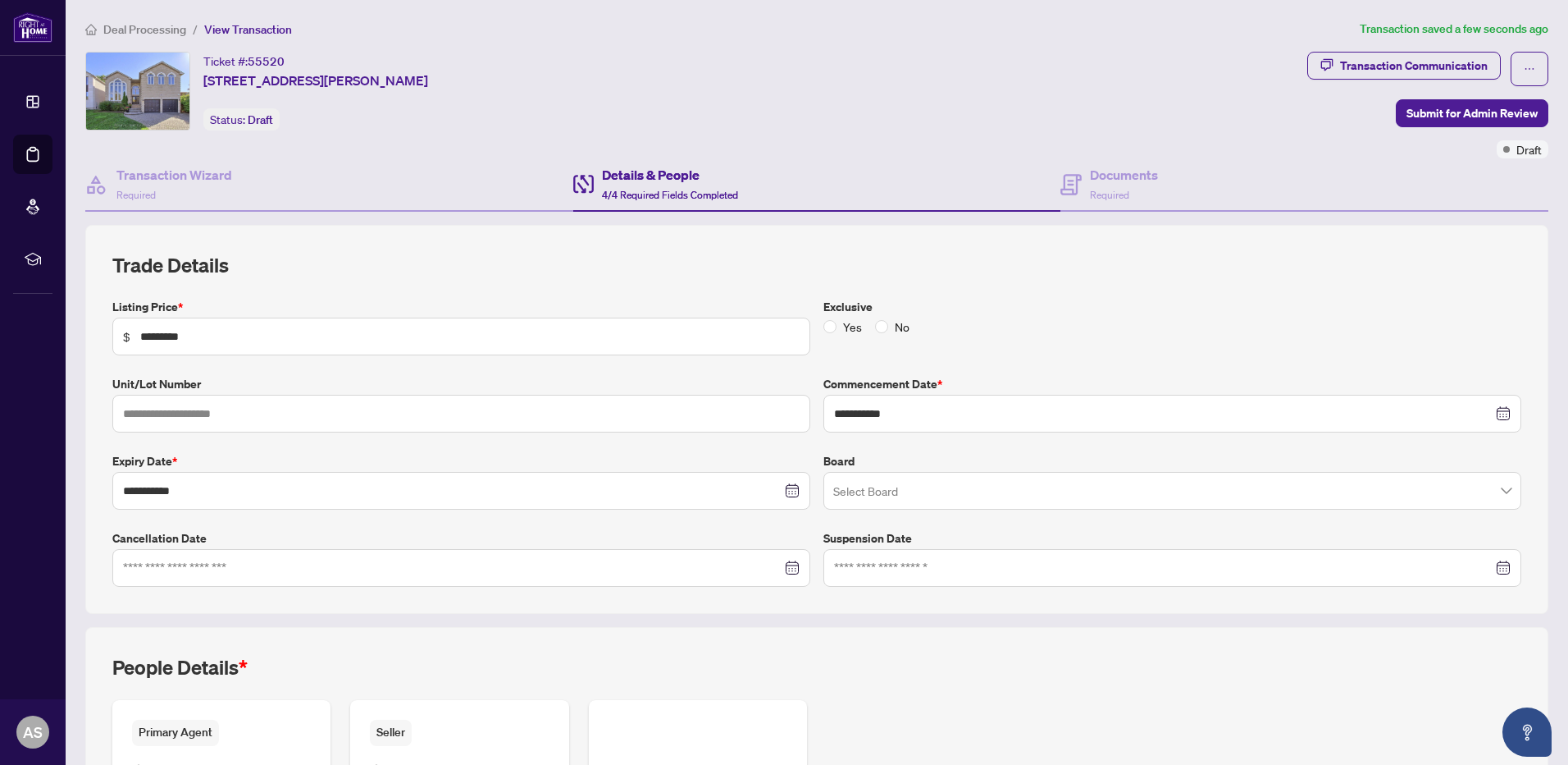
scroll to position [248, 0]
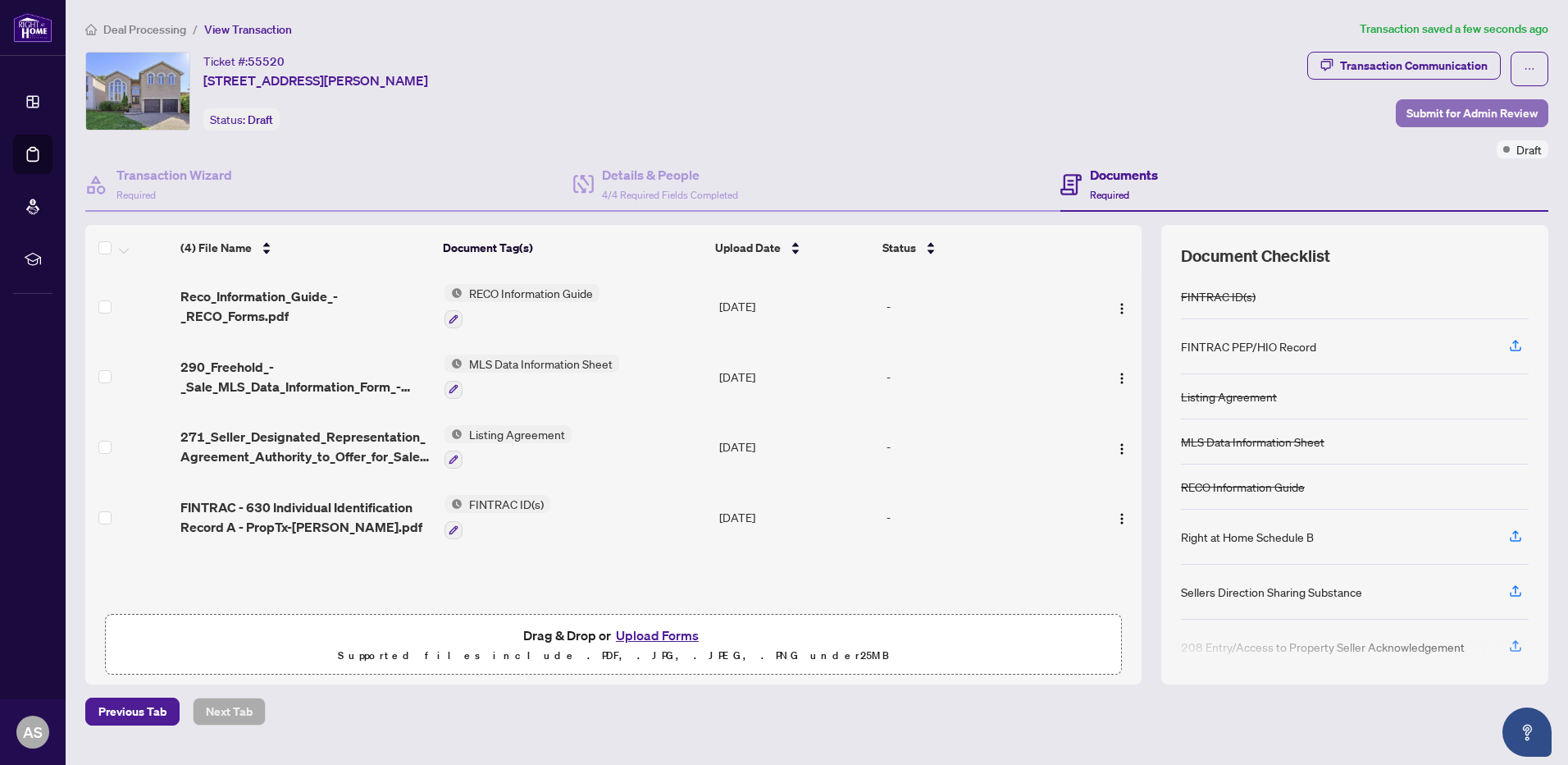
click at [1469, 108] on span "Submit for Admin Review" at bounding box center [1472, 113] width 131 height 27
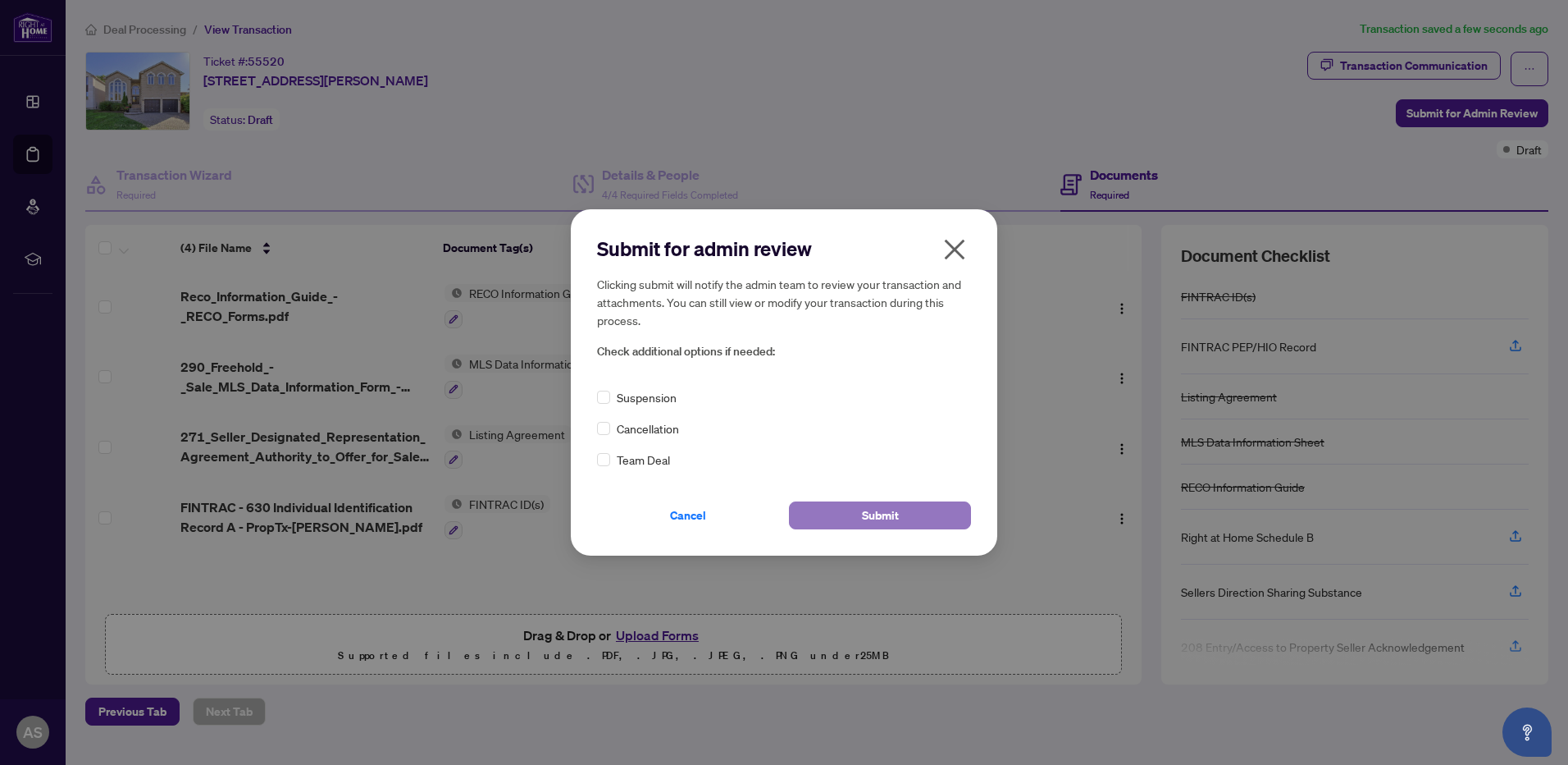
click at [880, 513] on span "Submit" at bounding box center [880, 515] width 37 height 27
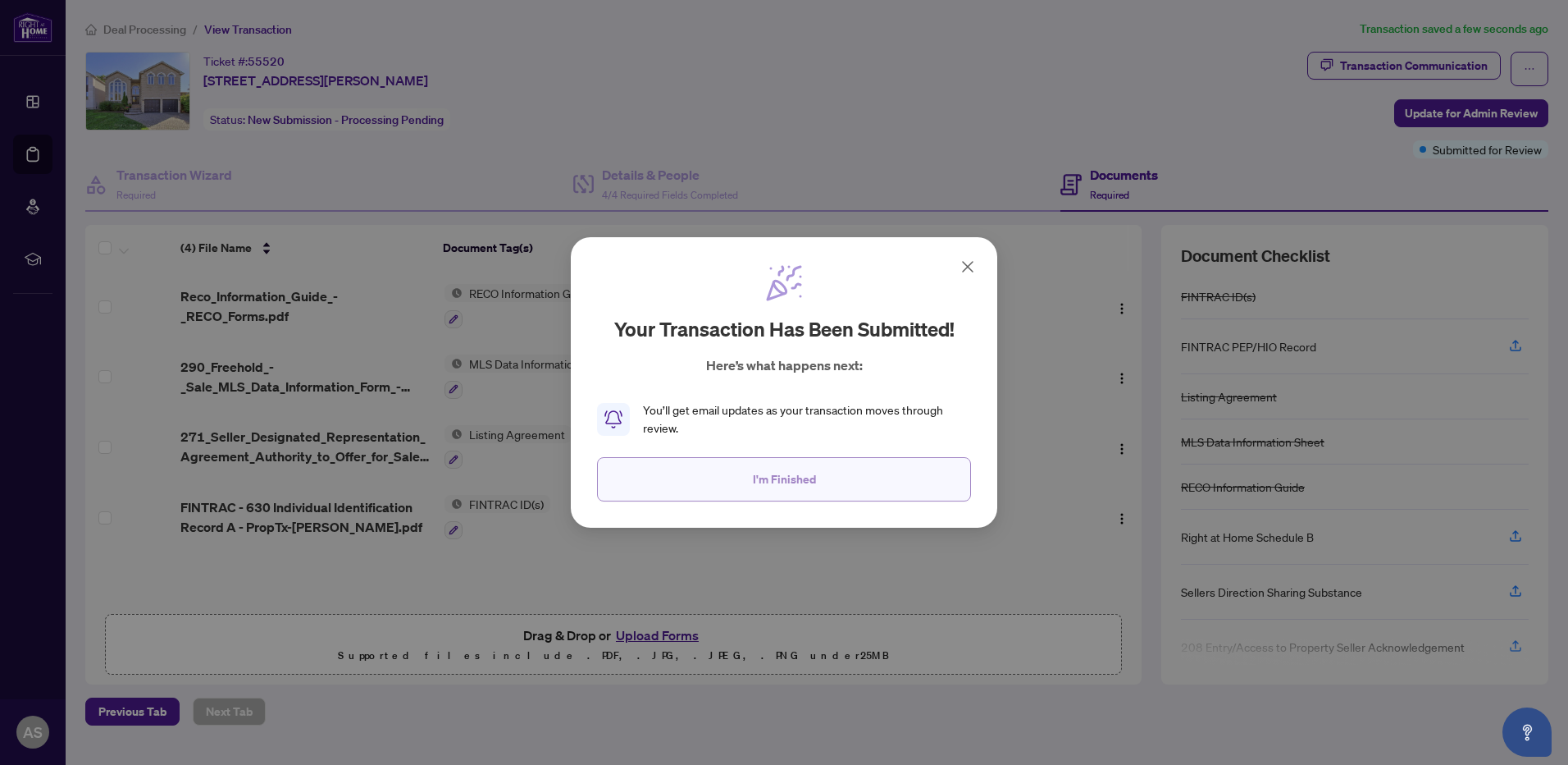
click at [774, 484] on span "I'm Finished" at bounding box center [784, 479] width 63 height 27
